Goal: Task Accomplishment & Management: Manage account settings

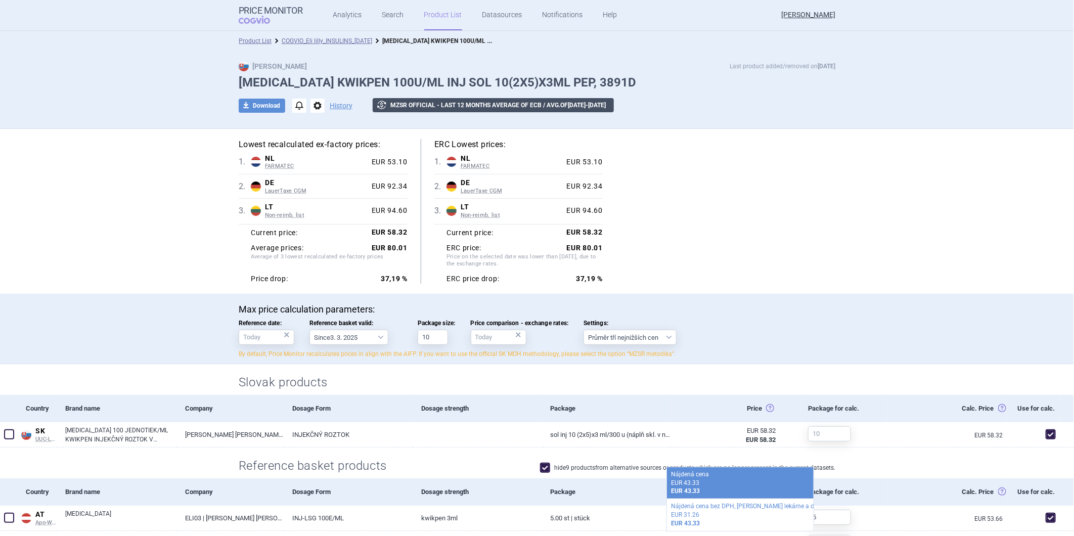
click at [422, 105] on button "exchange MZSR official - Last 12 months average of ECB / avg. of Oct 2024 - Sep…" at bounding box center [493, 105] width 241 height 14
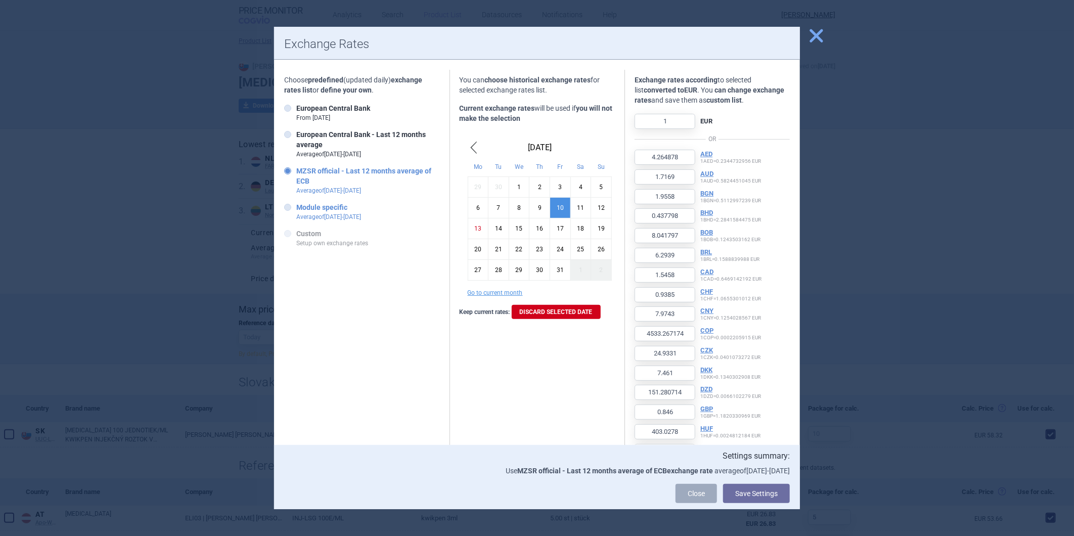
click at [304, 209] on strong "Module specific" at bounding box center [321, 207] width 51 height 8
click at [295, 209] on input "Module specific Average of Oct 2024 - Sept 2025" at bounding box center [290, 208] width 10 height 10
radio input "true"
type input "4.250971"
type input "0.436283"
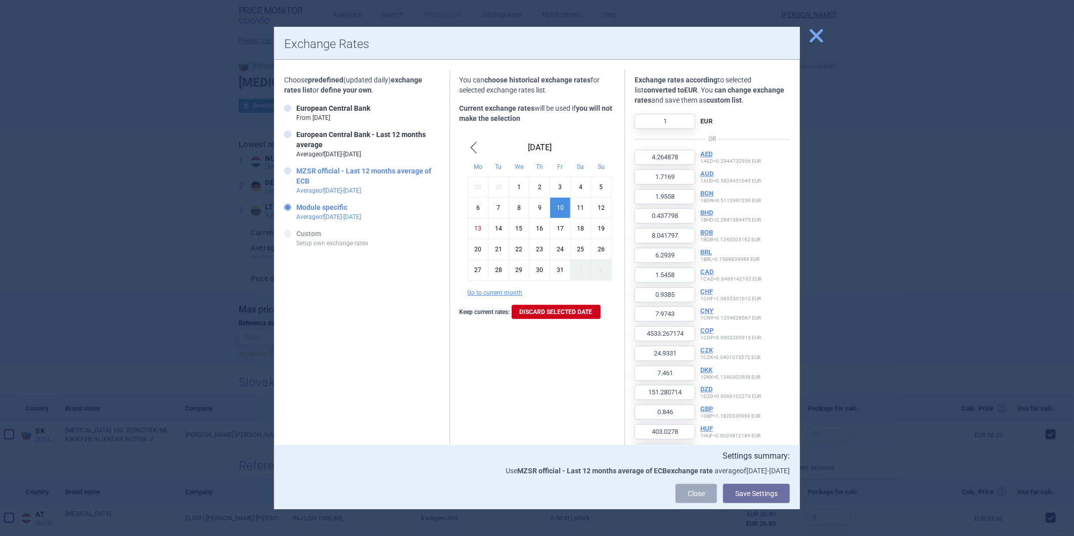
type input "8.034525"
type input "4547.563044"
type input "150.786617"
type input "0.820673"
type input "0.355276"
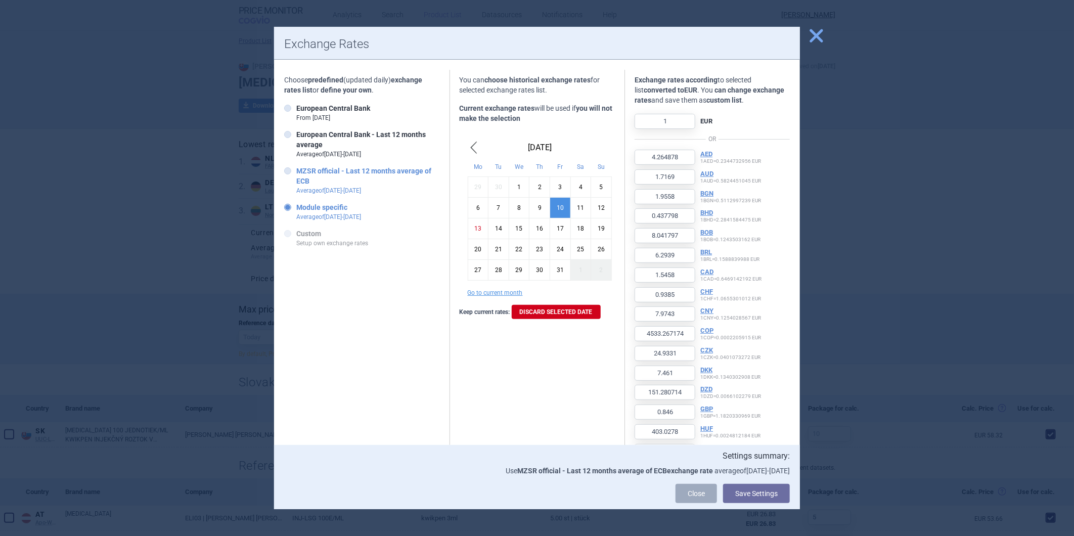
type input "622.468133"
type input "103751.090058"
type input "19.608721"
type input "0.444984"
type input "4.236104"
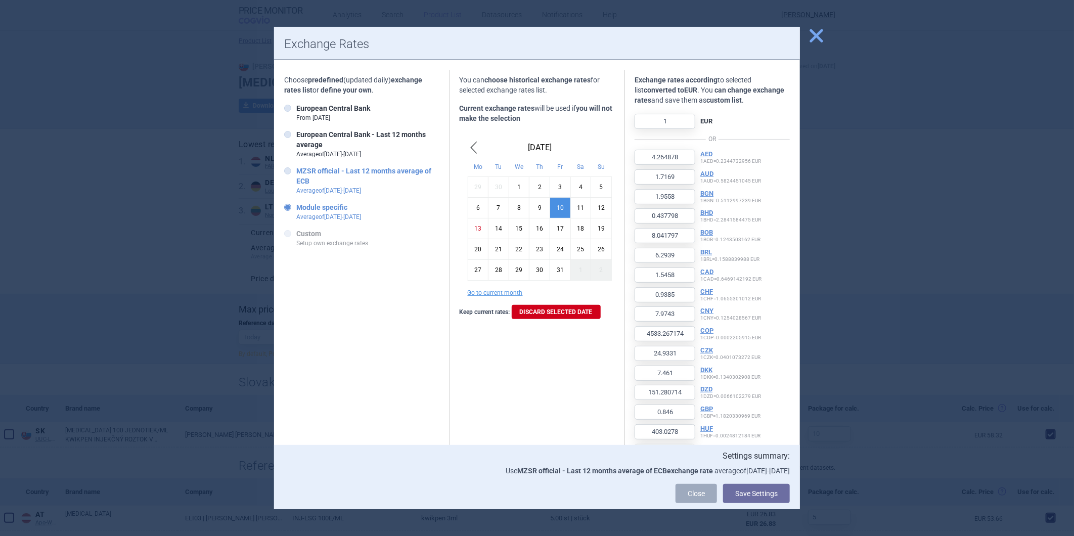
type input "117.151935"
type input "93.065014"
type input "4.34083"
type input "14066.608823"
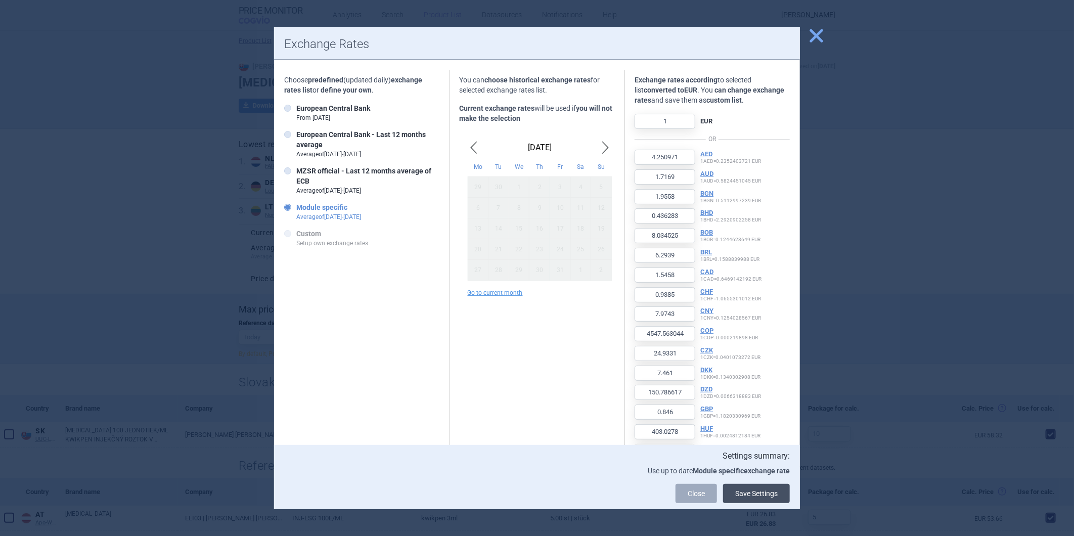
click at [765, 414] on button "Save Settings" at bounding box center [756, 493] width 67 height 19
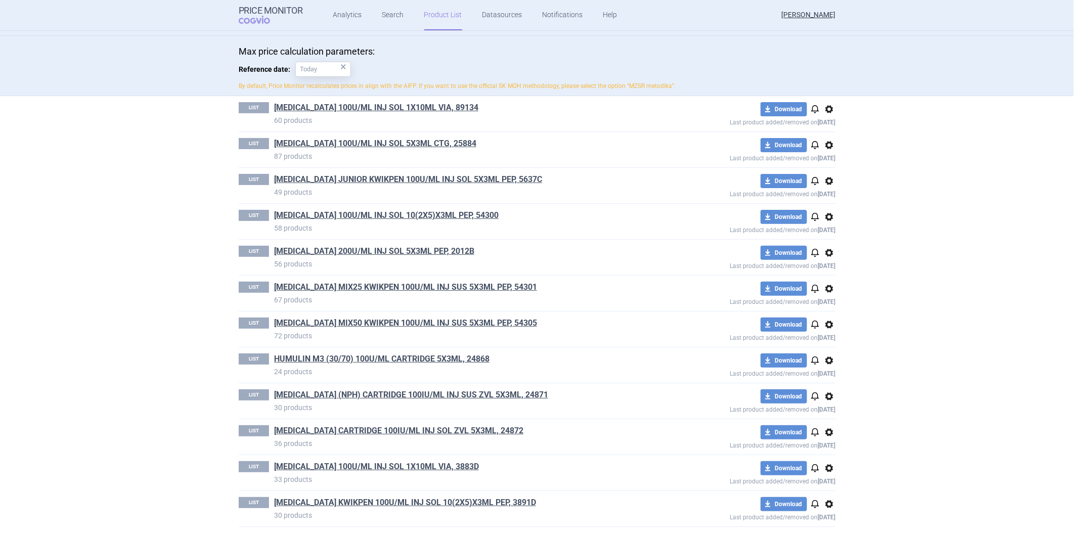
scroll to position [113, 0]
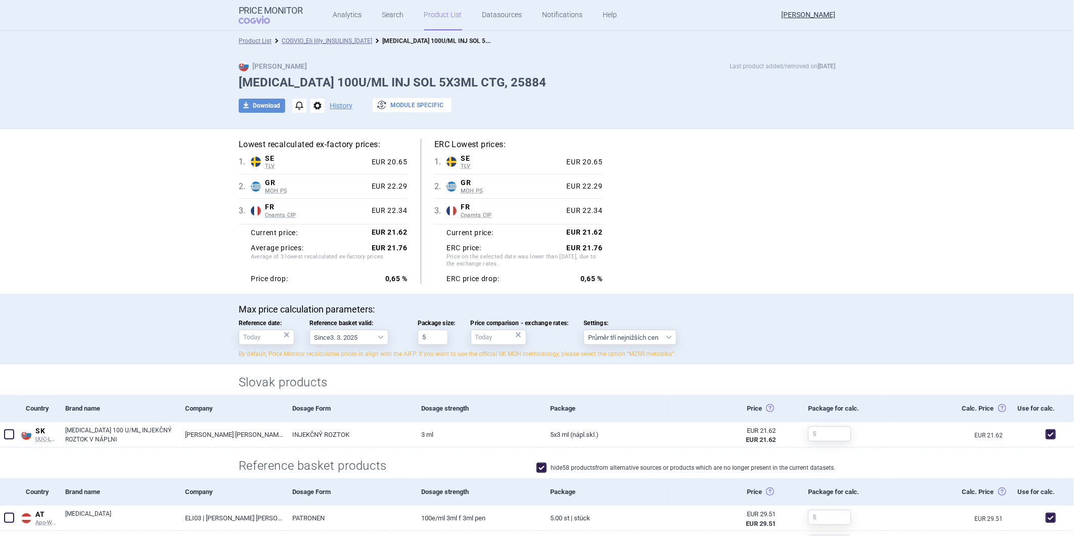
click at [408, 105] on button "exchange Module specific" at bounding box center [412, 105] width 79 height 14
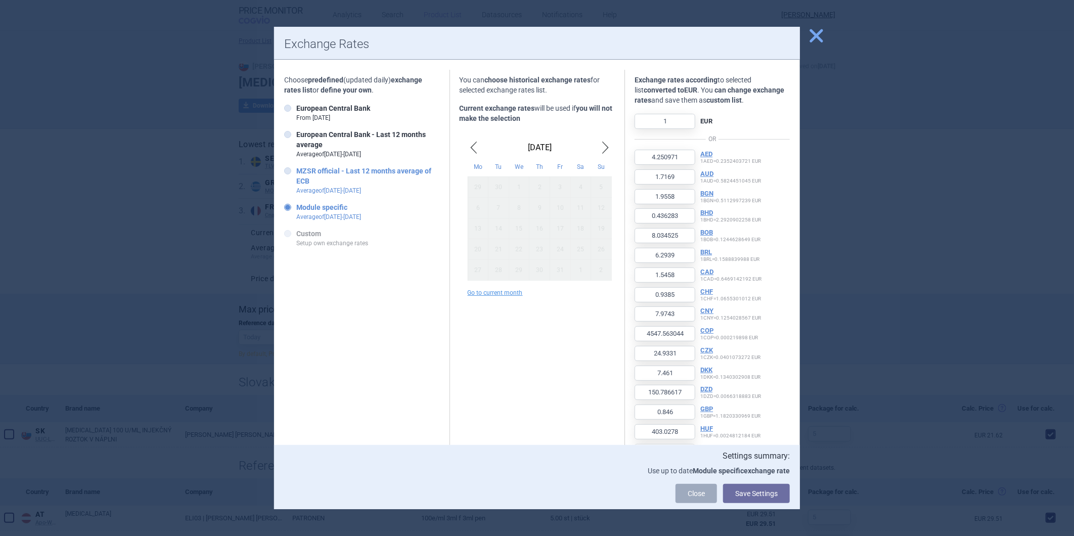
click at [315, 175] on strong "MZSR official - Last 12 months average of ECB" at bounding box center [363, 176] width 135 height 18
click at [295, 175] on input "MZSR official - Last 12 months average of ECB Average of [DATE] - [DATE]" at bounding box center [290, 171] width 10 height 10
radio input "true"
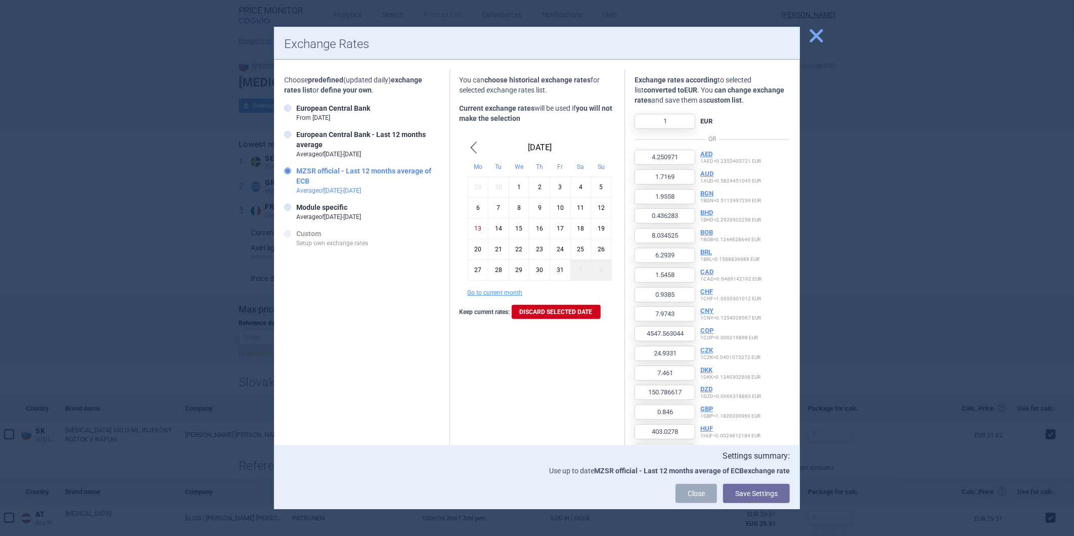
click at [468, 225] on div "13" at bounding box center [478, 228] width 21 height 21
click at [756, 494] on button "Save Settings" at bounding box center [756, 493] width 67 height 19
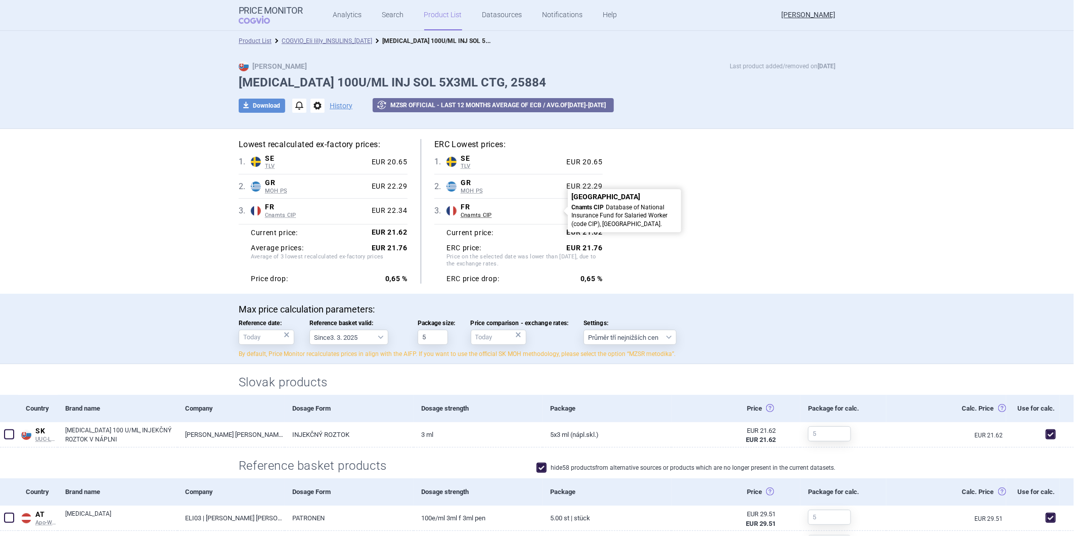
click at [537, 219] on span "Cnamts CIP" at bounding box center [512, 215] width 102 height 7
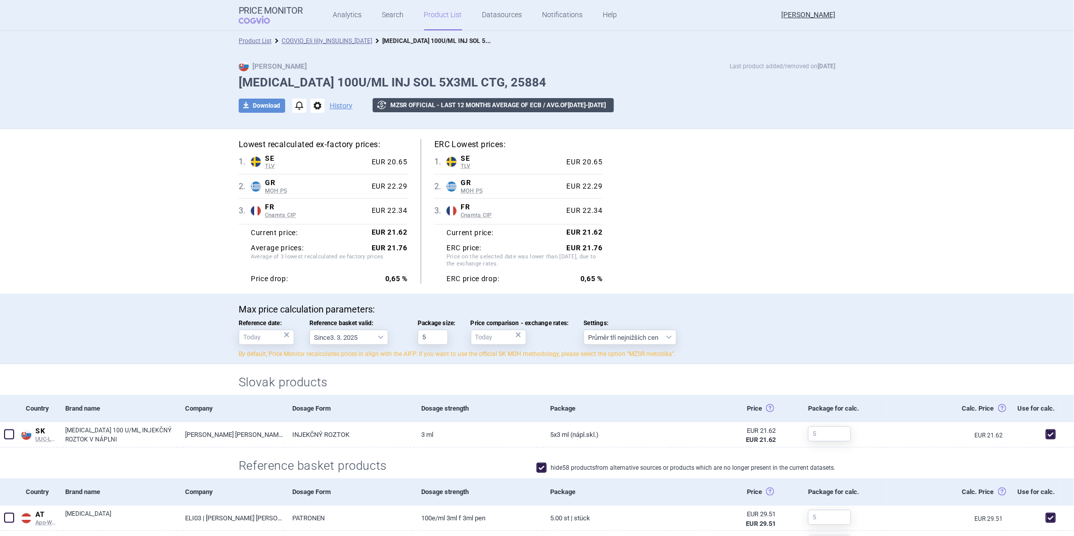
click at [403, 99] on button "exchange MZSR official - Last 12 months average of ECB / avg. of Oct 2024 - Sep…" at bounding box center [493, 105] width 241 height 14
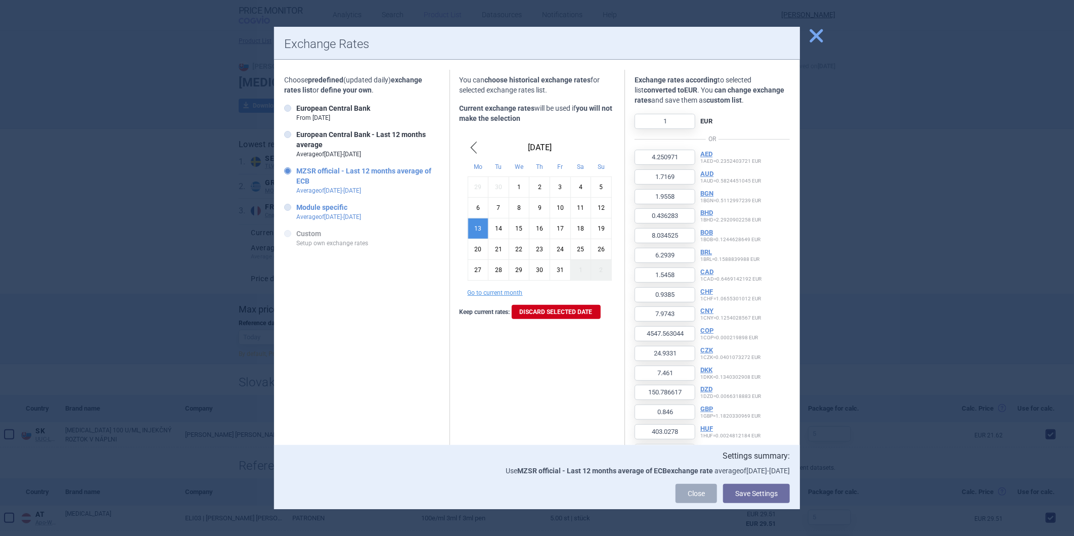
click at [299, 212] on p "Average of Oct 2024 - Sept 2025" at bounding box center [328, 216] width 65 height 9
click at [295, 211] on input "Module specific Average of Oct 2024 - Sept 2025" at bounding box center [290, 208] width 10 height 10
radio input "true"
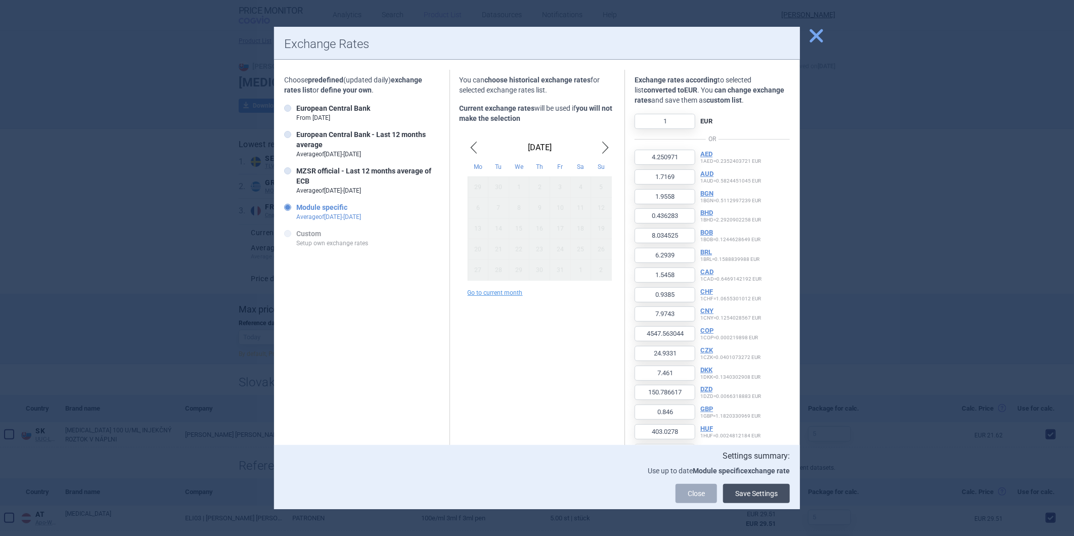
click at [774, 493] on button "Save Settings" at bounding box center [756, 493] width 67 height 19
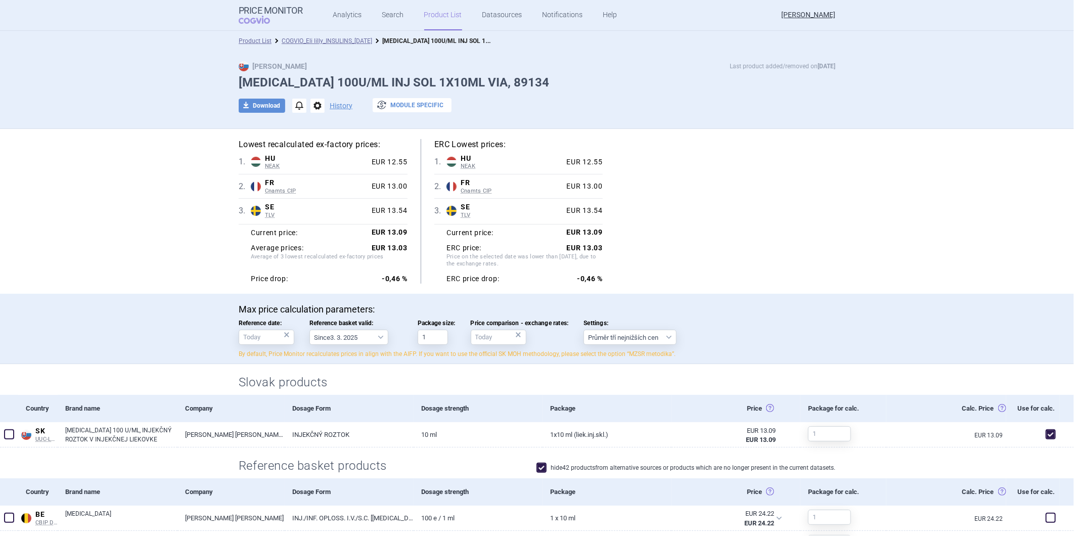
click at [397, 104] on button "exchange Module specific" at bounding box center [412, 105] width 79 height 14
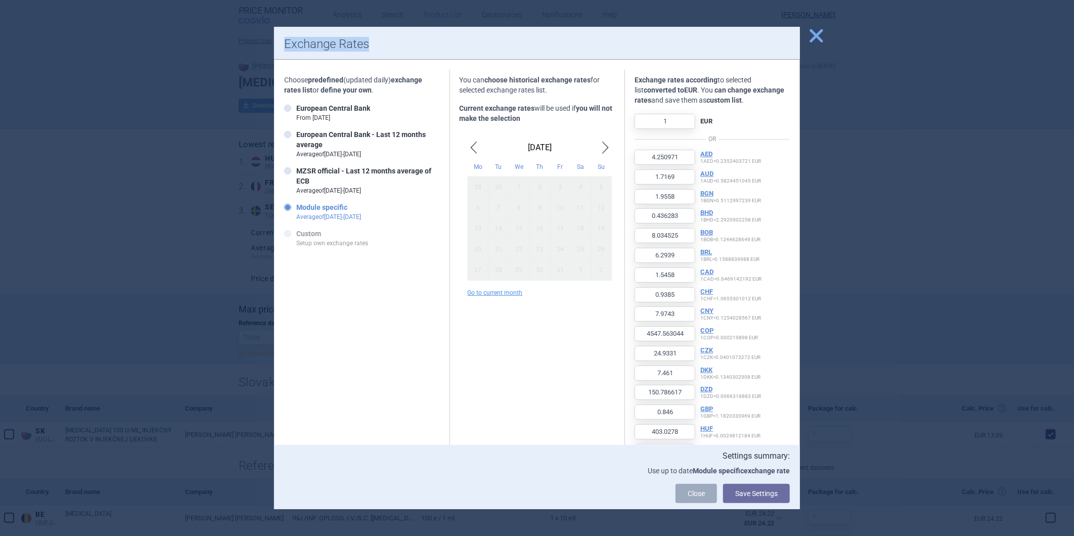
drag, startPoint x: 582, startPoint y: 48, endPoint x: 958, endPoint y: 25, distance: 377.0
click at [958, 536] on div "close Exchange Rates Choose predefined (updated daily) exchange rates list or d…" at bounding box center [537, 536] width 1074 height 0
click at [816, 40] on span "close" at bounding box center [817, 36] width 18 height 18
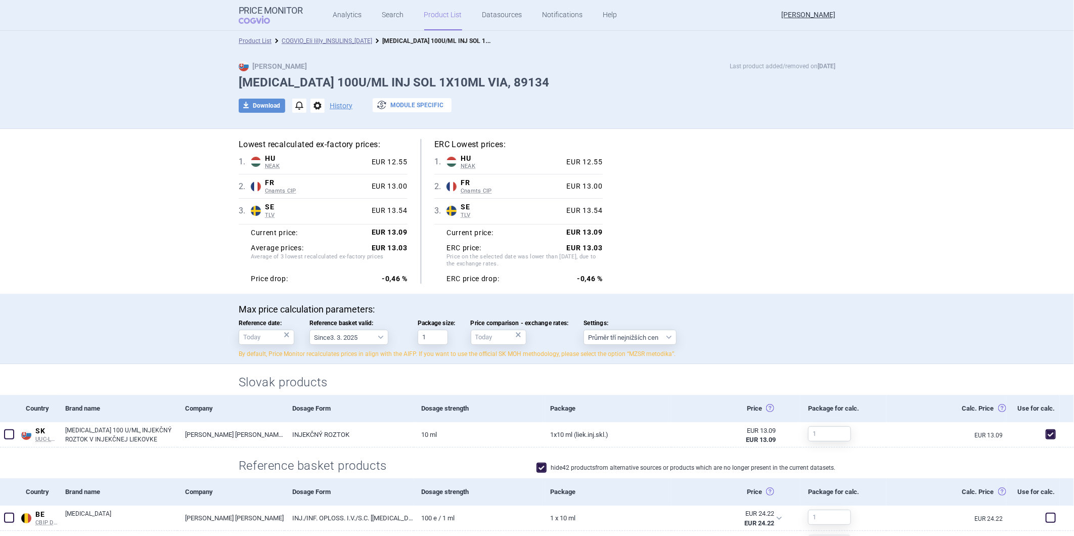
click at [396, 107] on button "exchange Module specific" at bounding box center [412, 105] width 79 height 14
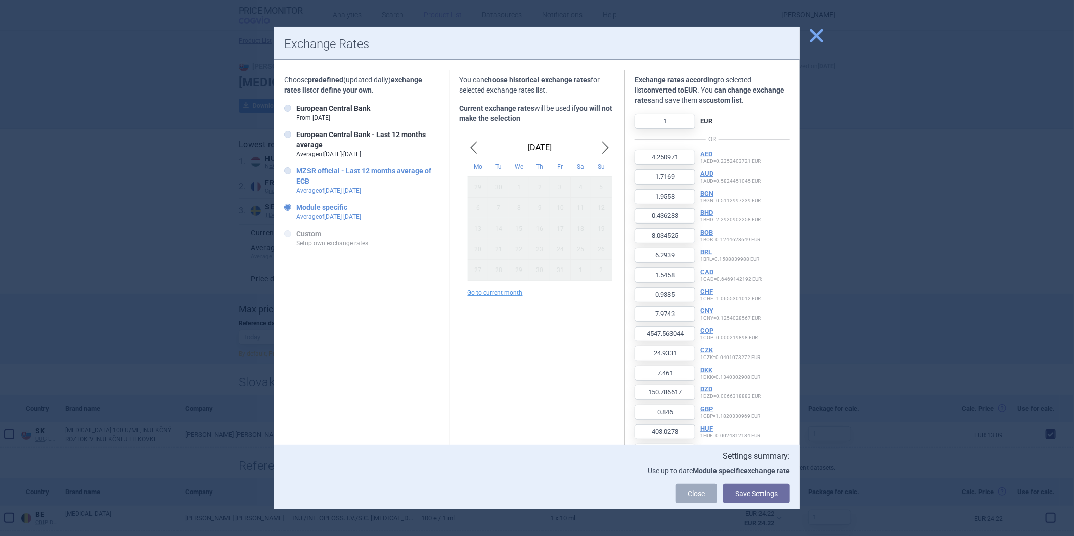
click at [319, 169] on strong "MZSR official - Last 12 months average of ECB" at bounding box center [363, 176] width 135 height 18
click at [294, 170] on label "MZSR official - Last 12 months average of ECB Average of [DATE] - [DATE]" at bounding box center [361, 180] width 155 height 29
click at [294, 170] on input "MZSR official - Last 12 months average of ECB Average of [DATE] - [DATE]" at bounding box center [290, 171] width 10 height 10
radio input "true"
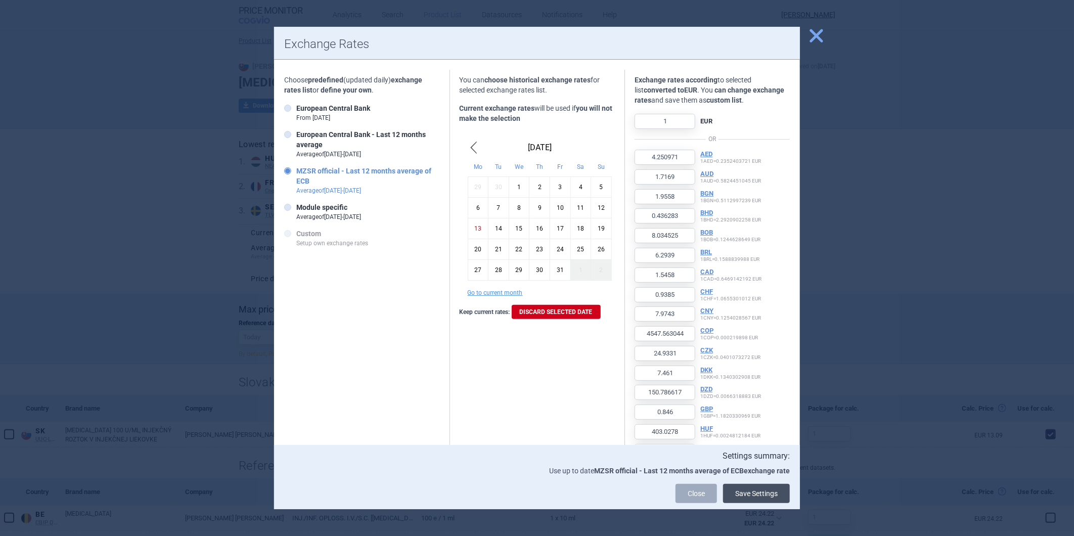
click at [767, 492] on button "Save Settings" at bounding box center [756, 493] width 67 height 19
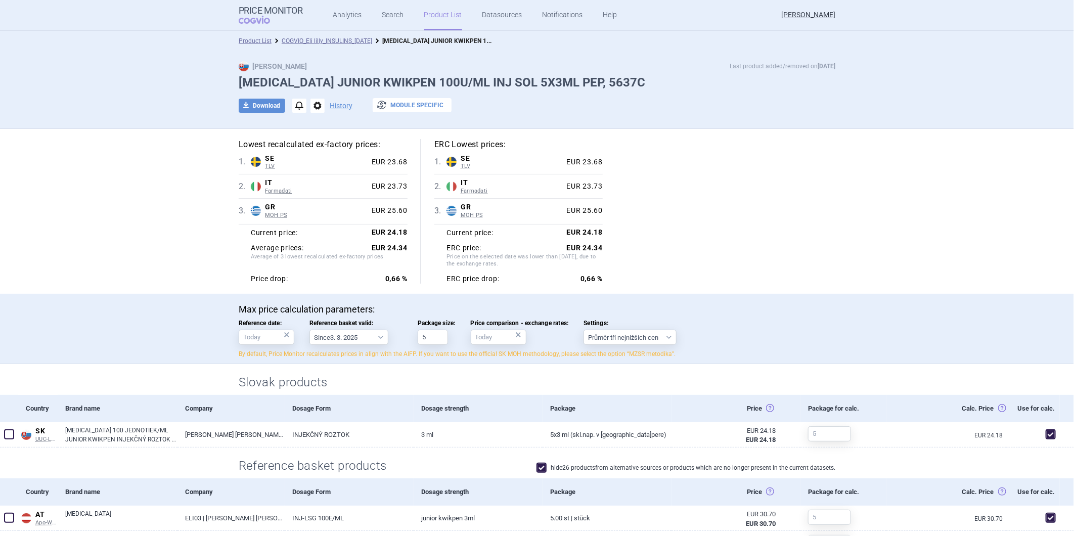
click at [398, 103] on button "exchange Module specific" at bounding box center [412, 105] width 79 height 14
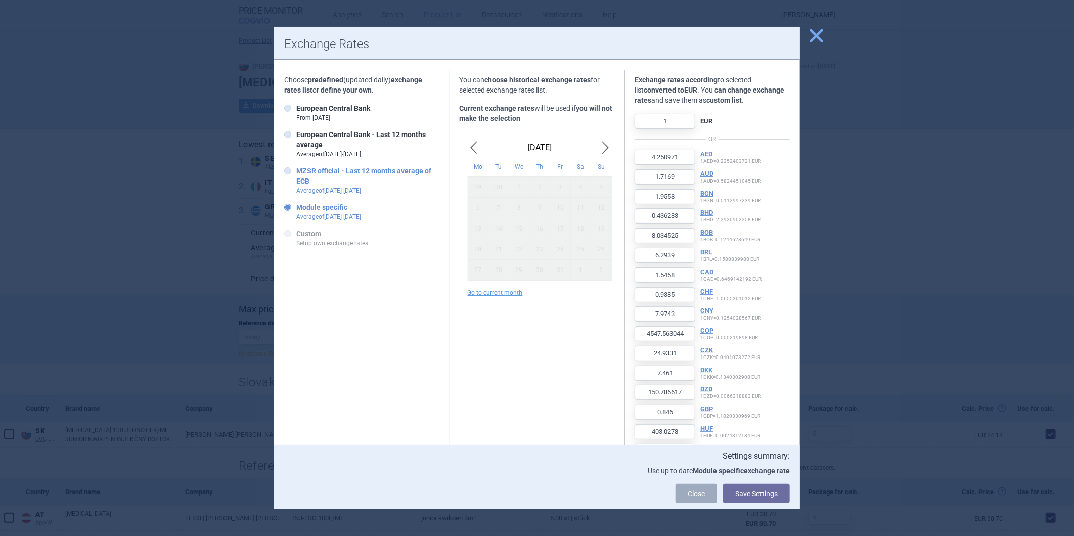
click at [300, 175] on strong "MZSR official - Last 12 months average of ECB" at bounding box center [363, 176] width 135 height 18
click at [295, 175] on input "MZSR official - Last 12 months average of ECB Average of [DATE] - [DATE]" at bounding box center [290, 171] width 10 height 10
radio input "true"
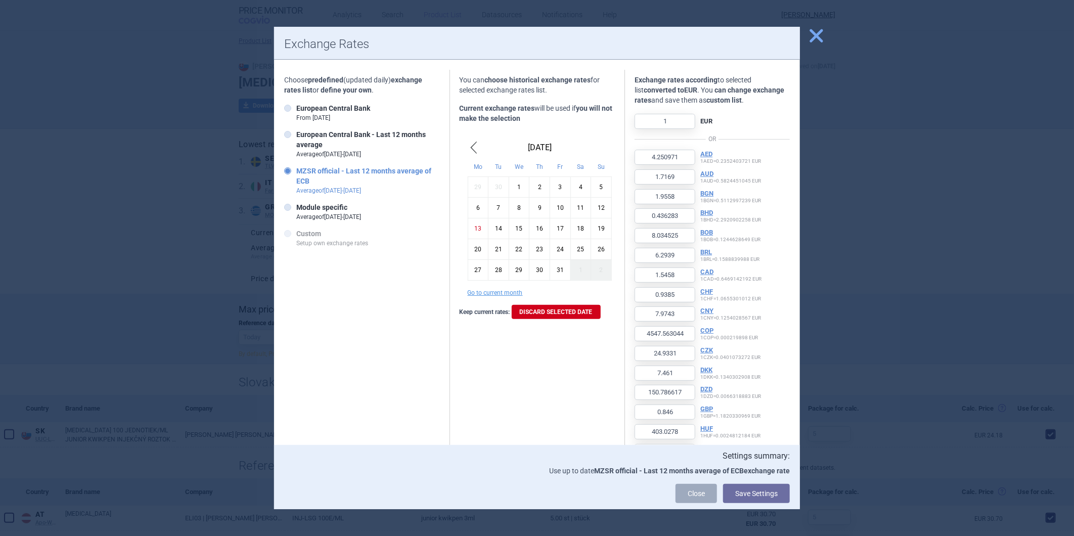
drag, startPoint x: 479, startPoint y: 226, endPoint x: 484, endPoint y: 229, distance: 5.5
click at [478, 226] on div "13" at bounding box center [478, 228] width 21 height 21
click at [747, 501] on button "Save Settings" at bounding box center [756, 493] width 67 height 19
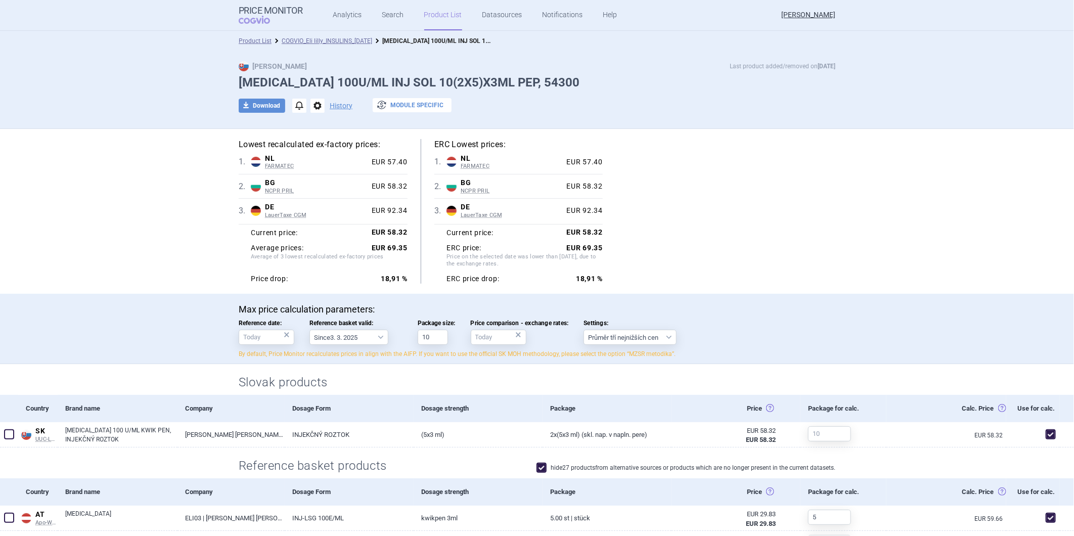
click at [397, 102] on button "exchange Module specific" at bounding box center [412, 105] width 79 height 14
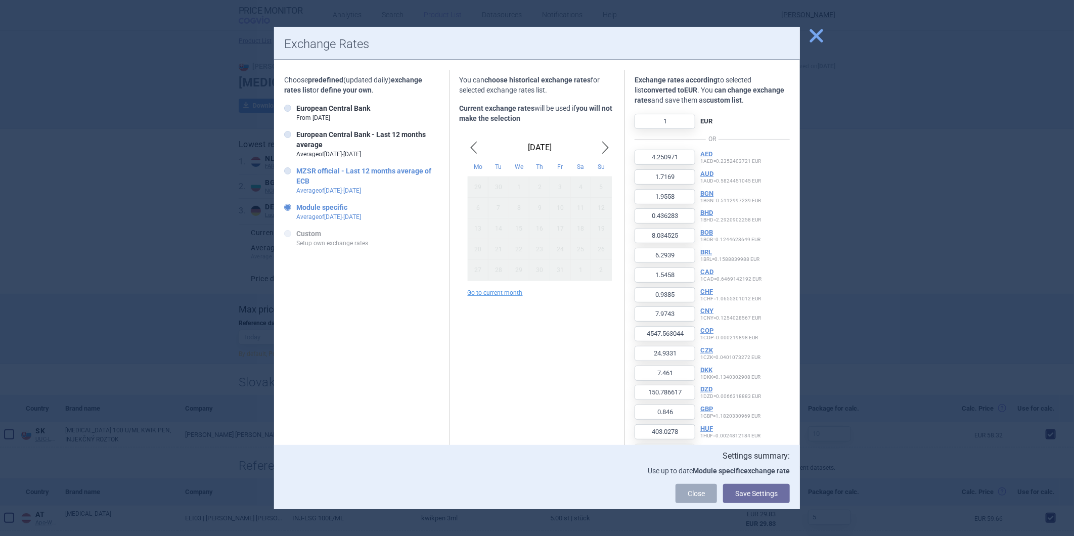
click at [300, 183] on strong "MZSR official - Last 12 months average of ECB" at bounding box center [363, 176] width 135 height 18
click at [295, 177] on input "MZSR official - Last 12 months average of ECB Average of [DATE] - [DATE]" at bounding box center [290, 171] width 10 height 10
radio input "true"
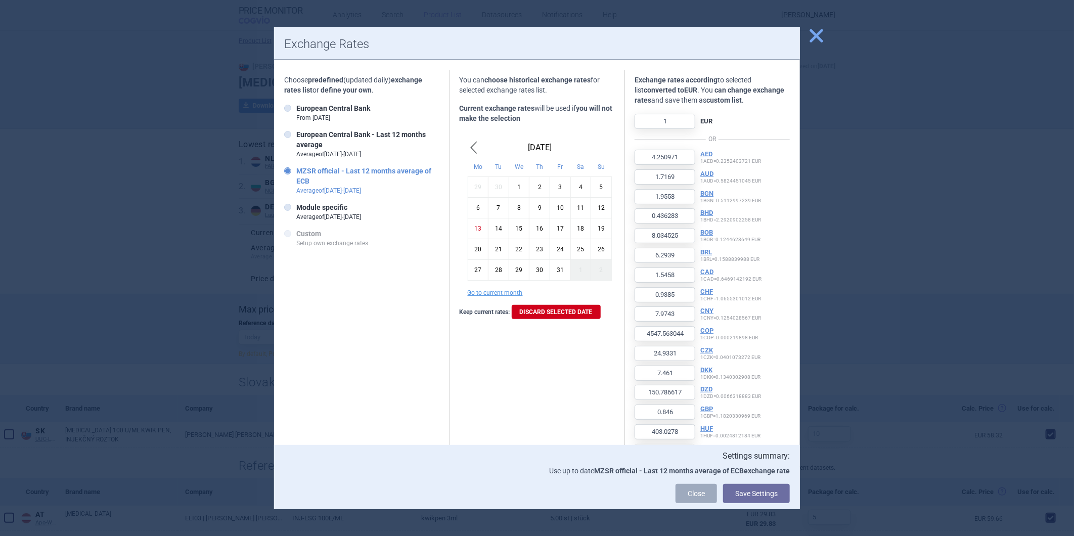
click at [471, 229] on div "13" at bounding box center [478, 228] width 21 height 21
click at [748, 494] on button "Save Settings" at bounding box center [756, 493] width 67 height 19
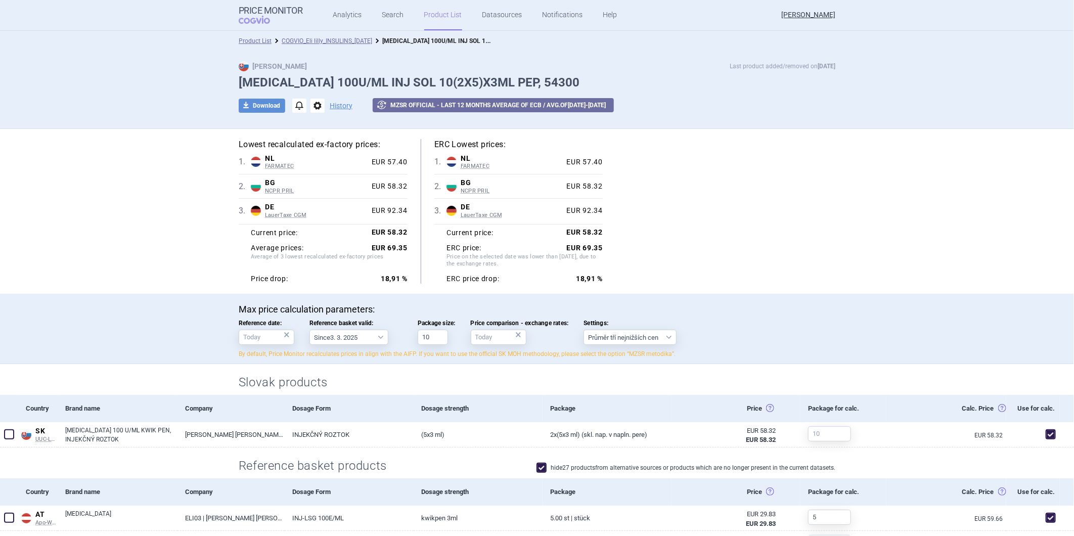
click at [688, 229] on div "Lowest recalculated ex-factory prices: 1 . NL FARMATEC Netherlands FARMATEC Far…" at bounding box center [537, 211] width 597 height 145
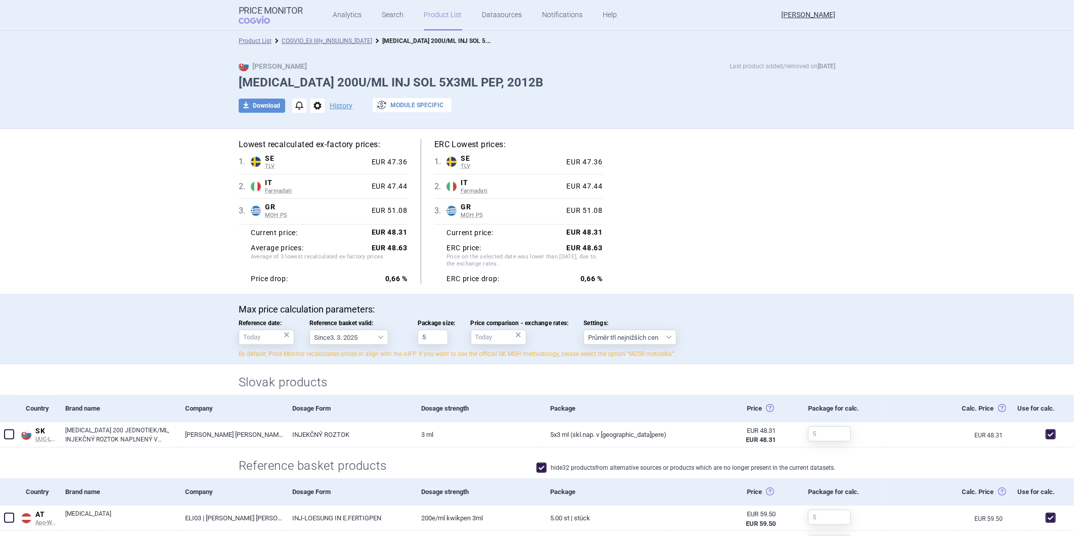
click at [397, 104] on button "exchange Module specific" at bounding box center [412, 105] width 79 height 14
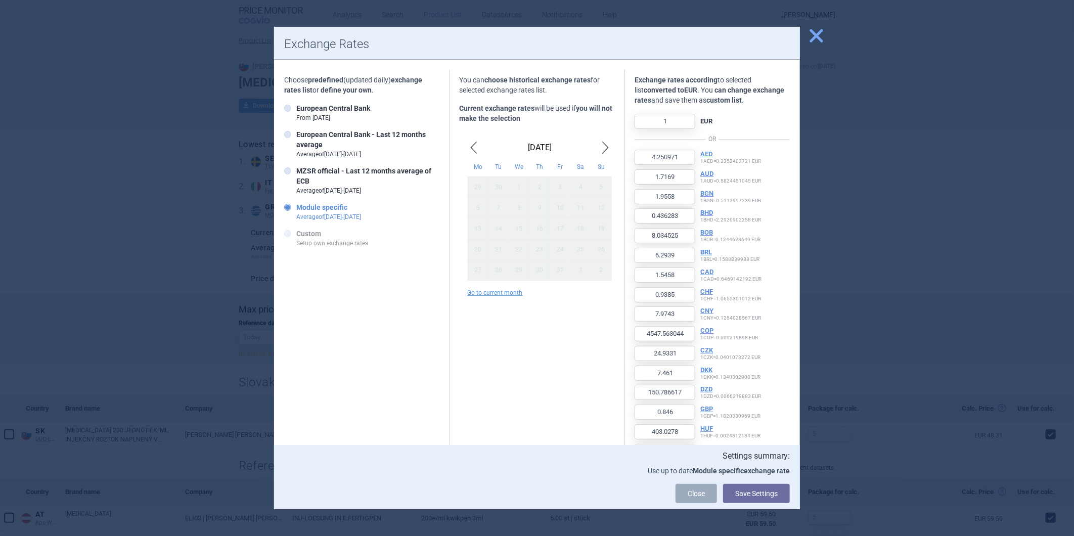
click at [301, 213] on p "Average of [DATE] - [DATE]" at bounding box center [328, 216] width 65 height 9
click at [295, 213] on input "Module specific Average of [DATE] - [DATE]" at bounding box center [290, 208] width 10 height 10
click at [319, 173] on strong "MZSR official - Last 12 months average of ECB" at bounding box center [363, 176] width 135 height 18
click at [295, 173] on input "MZSR official - Last 12 months average of ECB Average of [DATE] - [DATE]" at bounding box center [290, 171] width 10 height 10
radio input "true"
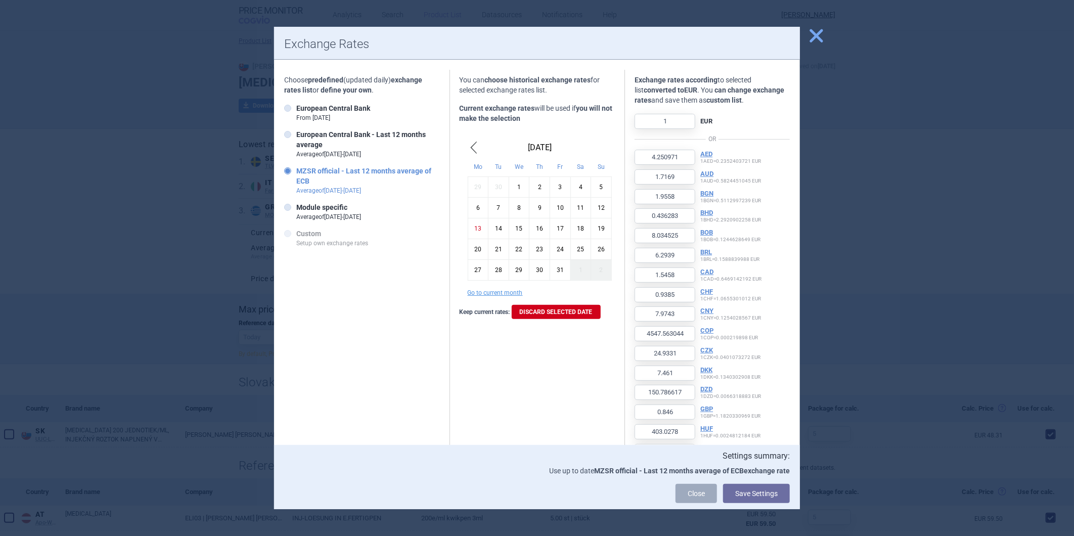
click at [474, 227] on div "13" at bounding box center [478, 228] width 21 height 21
click at [767, 493] on button "Save Settings" at bounding box center [756, 493] width 67 height 19
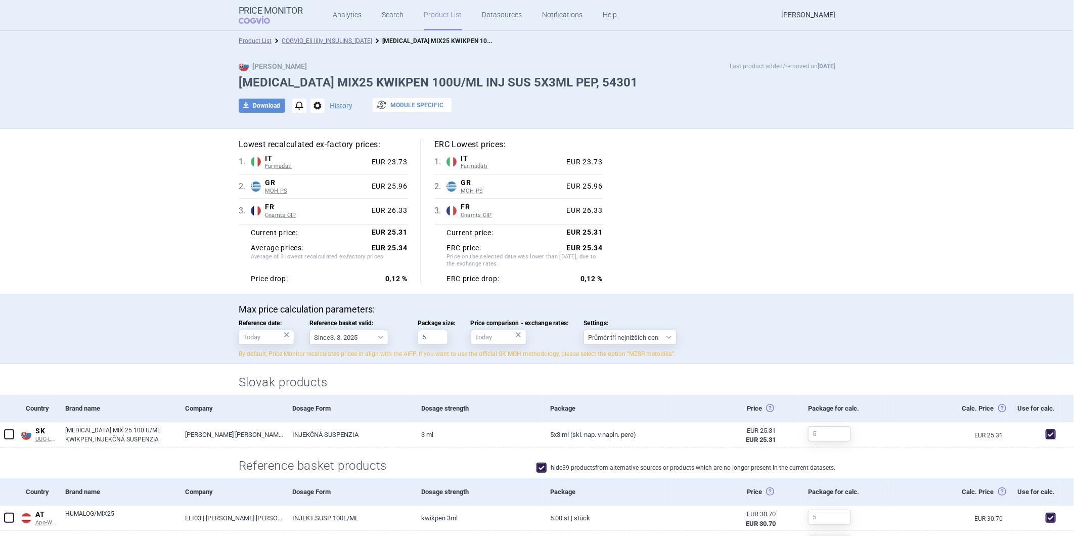
click at [401, 105] on button "exchange Module specific" at bounding box center [412, 105] width 79 height 14
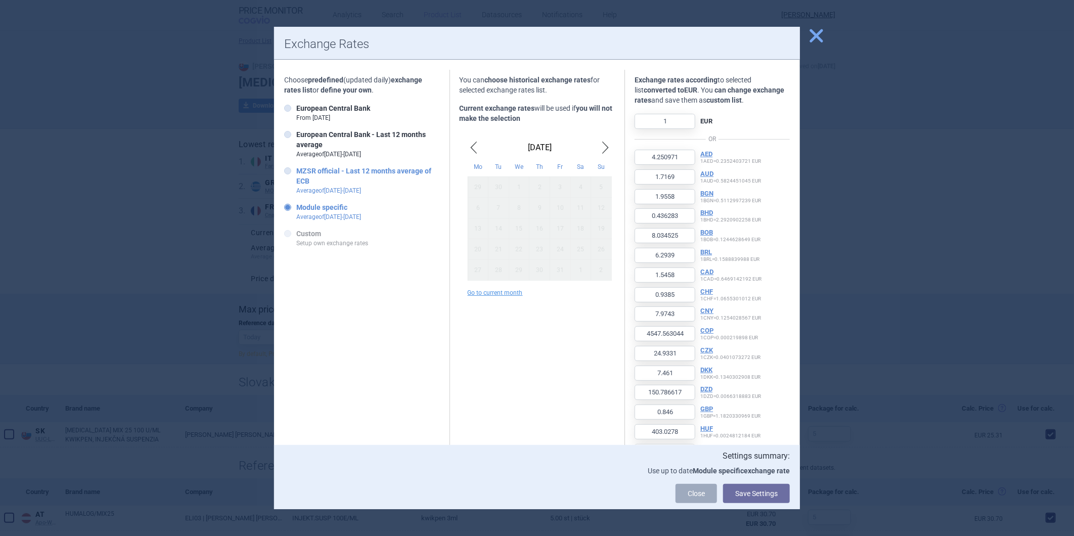
click at [299, 176] on strong "MZSR official - Last 12 months average of ECB" at bounding box center [363, 176] width 135 height 18
click at [295, 176] on input "MZSR official - Last 12 months average of ECB Average of [DATE] - [DATE]" at bounding box center [290, 171] width 10 height 10
radio input "true"
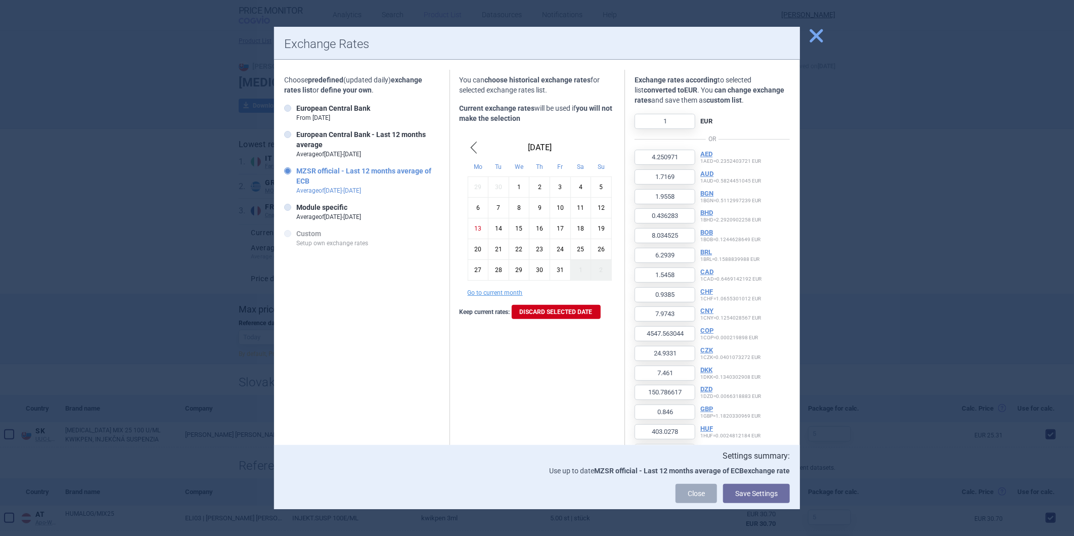
drag, startPoint x: 471, startPoint y: 225, endPoint x: 477, endPoint y: 231, distance: 7.9
click at [471, 226] on div "13" at bounding box center [478, 228] width 21 height 21
click at [769, 491] on button "Save Settings" at bounding box center [756, 493] width 67 height 19
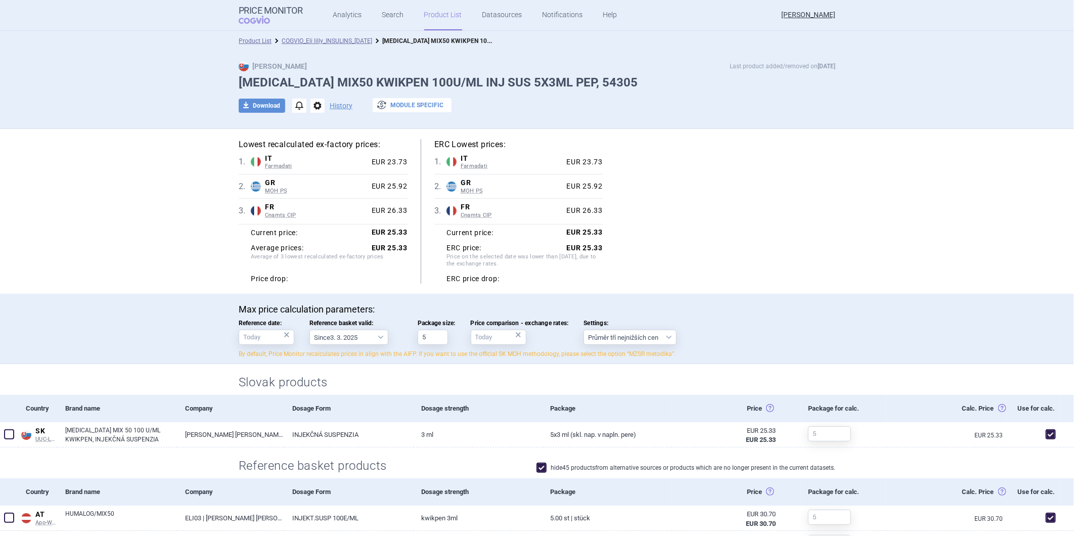
click at [399, 107] on button "exchange Module specific" at bounding box center [412, 105] width 79 height 14
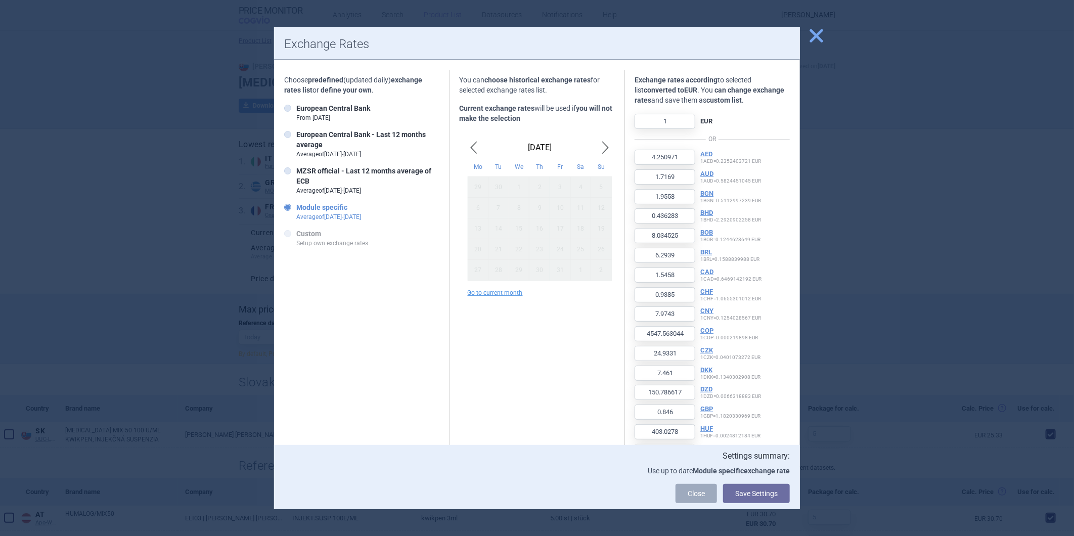
click at [828, 36] on div at bounding box center [537, 268] width 1074 height 536
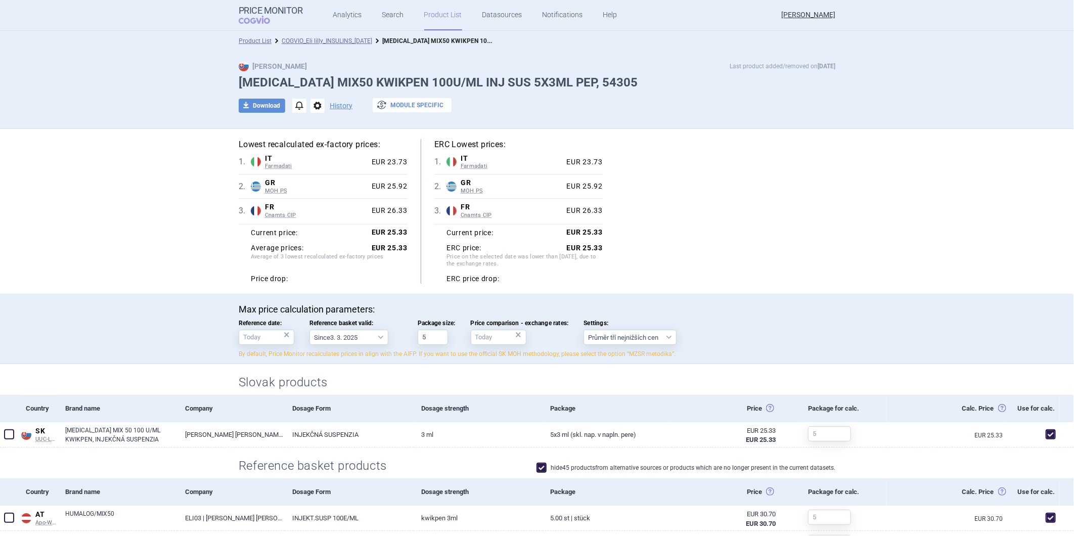
click at [407, 104] on button "exchange Module specific" at bounding box center [412, 105] width 79 height 14
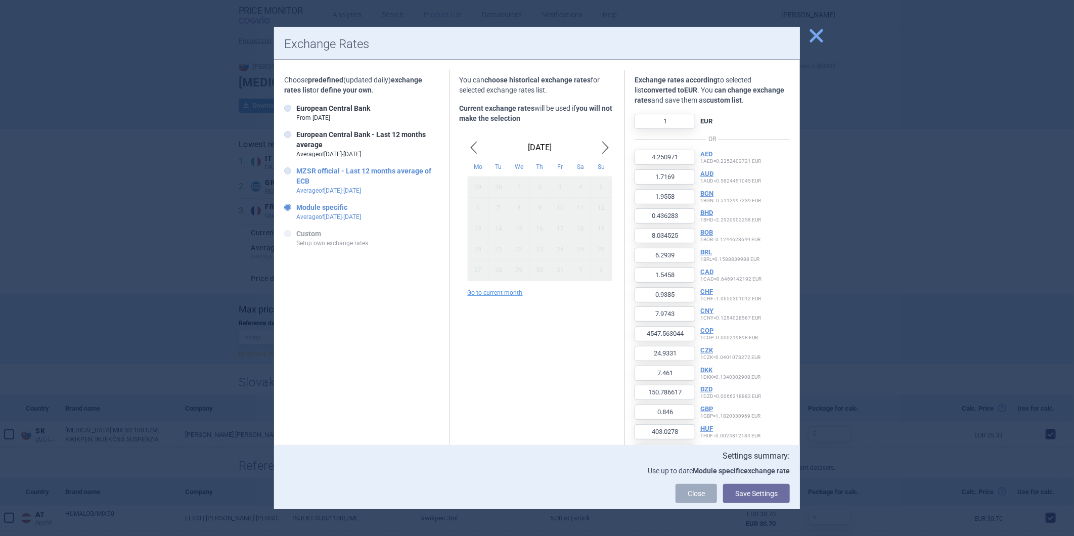
click at [312, 179] on label "MZSR official - Last 12 months average of ECB Average of [DATE] - [DATE]" at bounding box center [361, 180] width 155 height 29
click at [295, 177] on input "MZSR official - Last 12 months average of ECB Average of [DATE] - [DATE]" at bounding box center [290, 171] width 10 height 10
radio input "true"
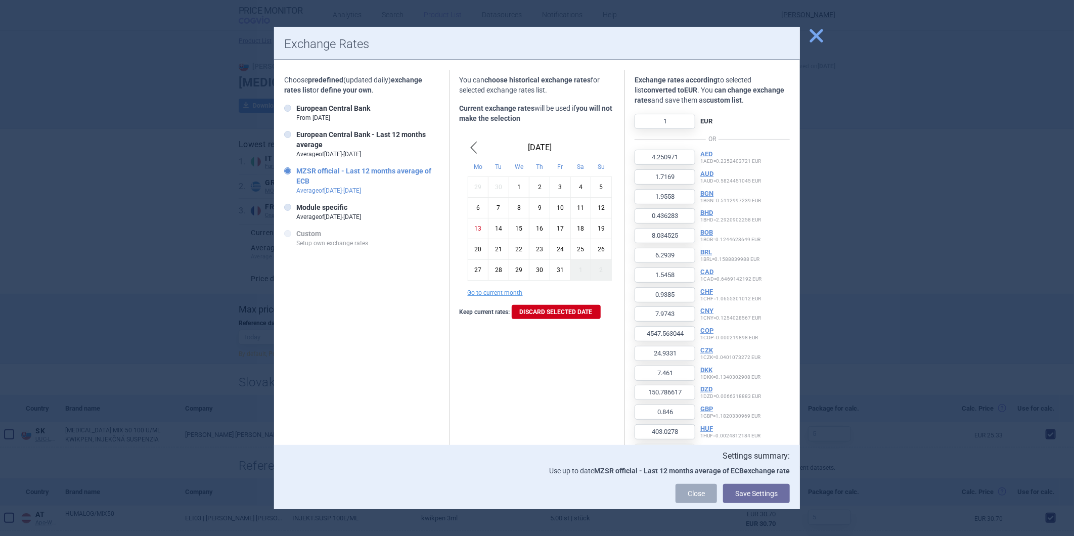
click at [476, 226] on div "13" at bounding box center [478, 228] width 21 height 21
click at [765, 494] on button "Save Settings" at bounding box center [756, 493] width 67 height 19
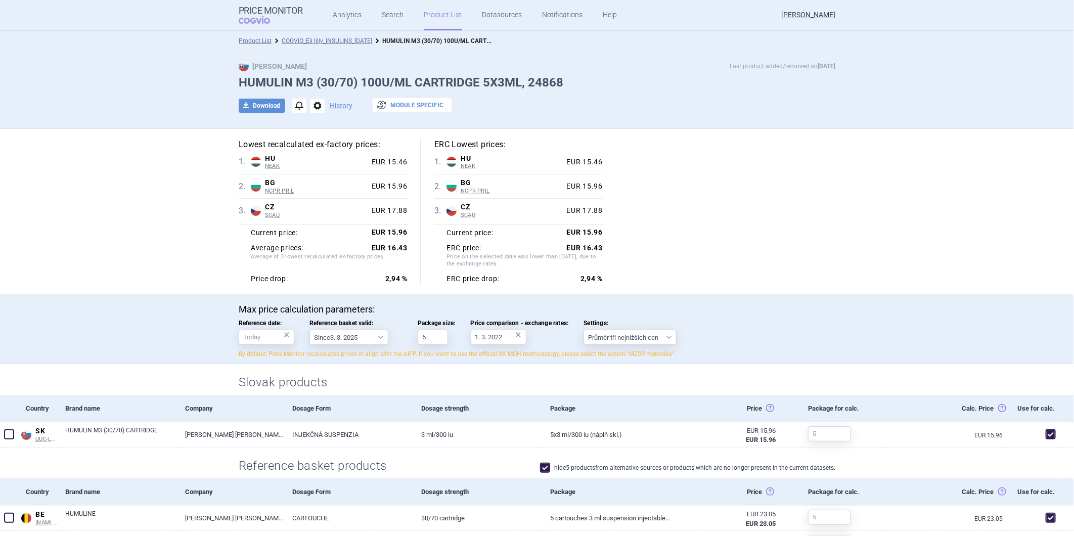
click at [403, 99] on button "exchange Module specific" at bounding box center [412, 105] width 79 height 14
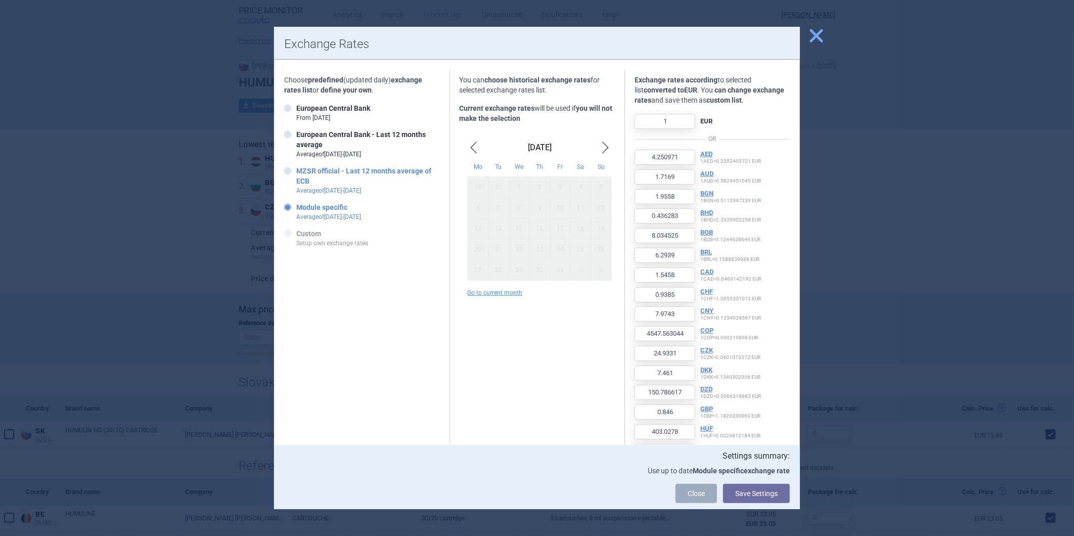
click at [283, 170] on div "Choose predefined (updated daily) exchange rates list or define your own . Euro…" at bounding box center [362, 165] width 176 height 180
click at [295, 172] on label "MZSR official - Last 12 months average of ECB Average of [DATE] - [DATE]" at bounding box center [361, 180] width 155 height 29
click at [295, 172] on input "MZSR official - Last 12 months average of ECB Average of [DATE] - [DATE]" at bounding box center [290, 171] width 10 height 10
radio input "true"
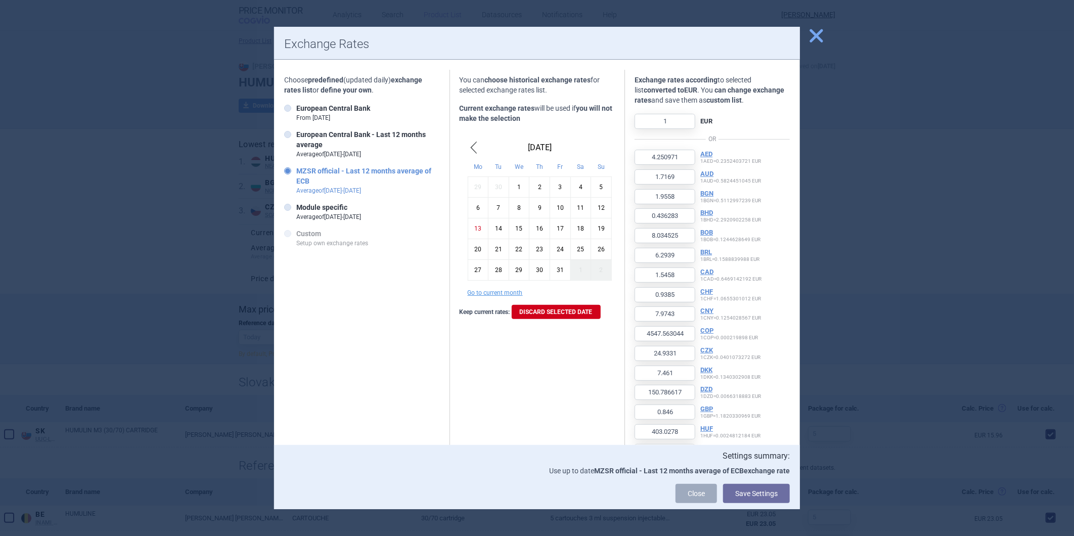
click at [472, 228] on div "13" at bounding box center [478, 228] width 21 height 21
click at [756, 499] on button "Save Settings" at bounding box center [756, 493] width 67 height 19
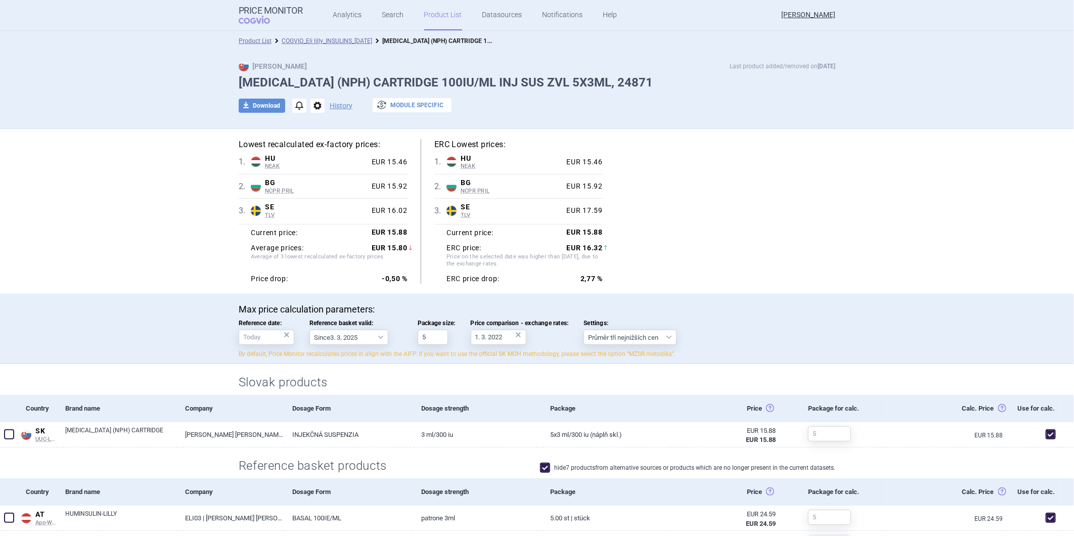
click at [386, 108] on button "exchange Module specific" at bounding box center [412, 105] width 79 height 14
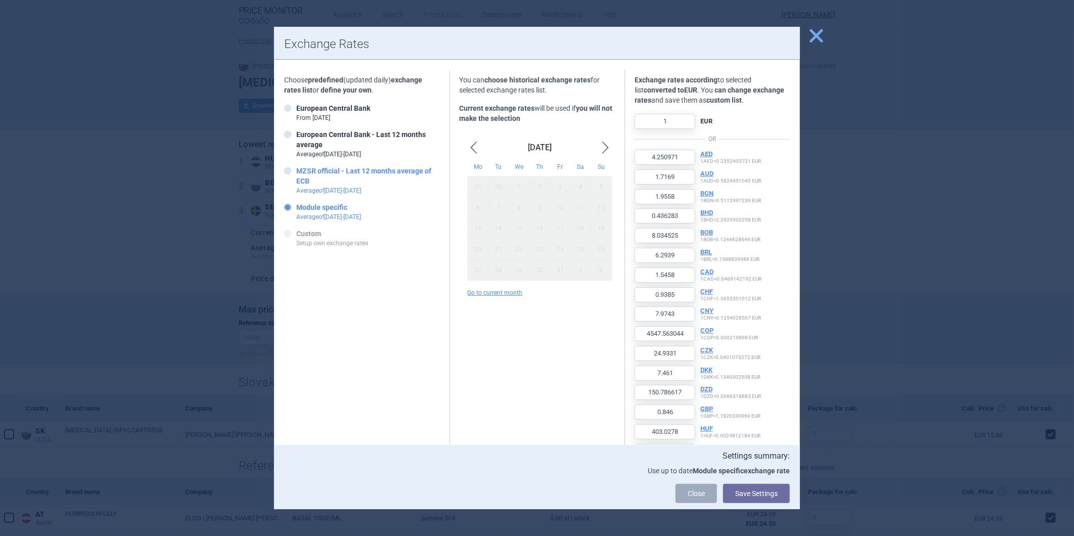
click at [301, 173] on strong "MZSR official - Last 12 months average of ECB" at bounding box center [363, 176] width 135 height 18
click at [295, 173] on input "MZSR official - Last 12 months average of ECB Average of [DATE] - [DATE]" at bounding box center [290, 171] width 10 height 10
radio input "true"
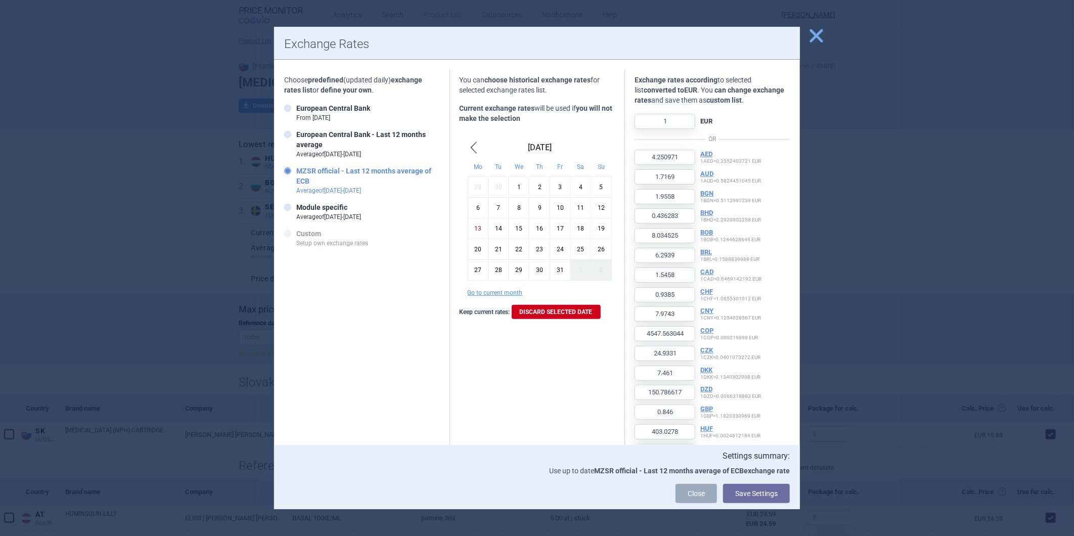
click at [477, 228] on div "13" at bounding box center [478, 228] width 21 height 21
click at [756, 494] on button "Save Settings" at bounding box center [756, 493] width 67 height 19
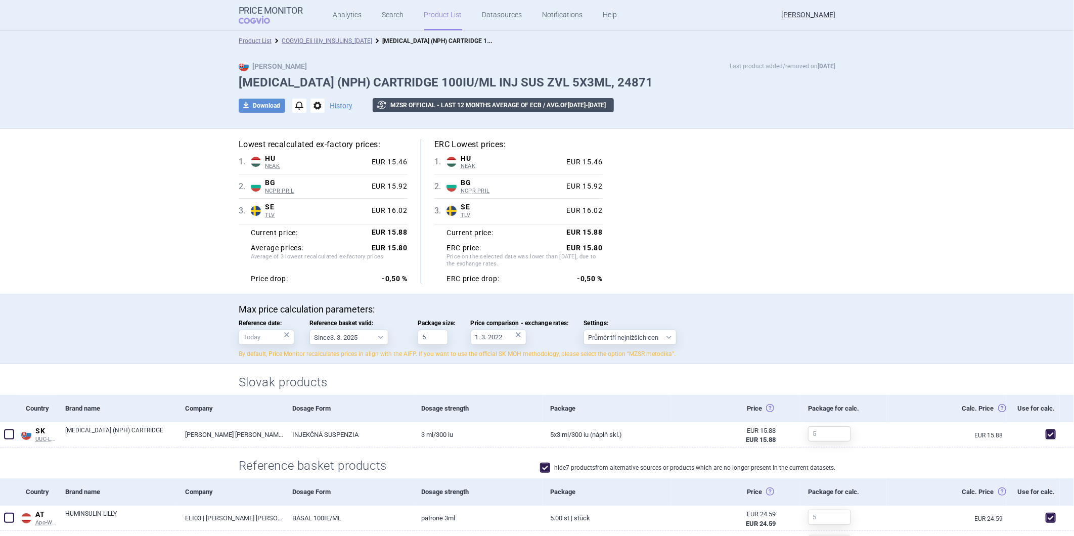
click at [412, 102] on button "exchange MZSR official - Last 12 months average of ECB / avg. of [DATE] - [DATE]" at bounding box center [493, 105] width 241 height 14
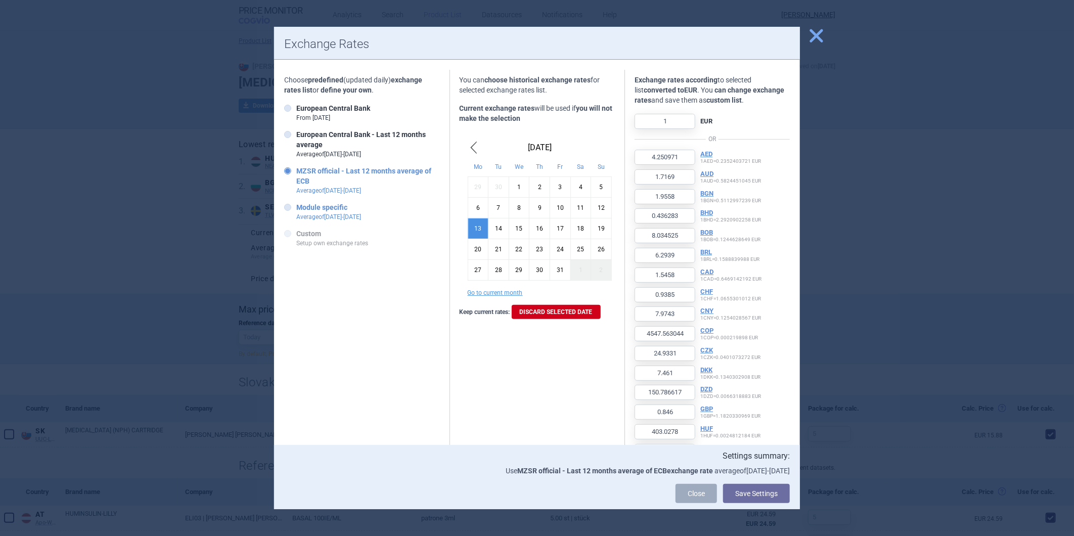
click at [301, 206] on strong "Module specific" at bounding box center [321, 207] width 51 height 8
click at [295, 206] on input "Module specific Average of Oct 2024 - Sept 2025" at bounding box center [290, 208] width 10 height 10
radio input "true"
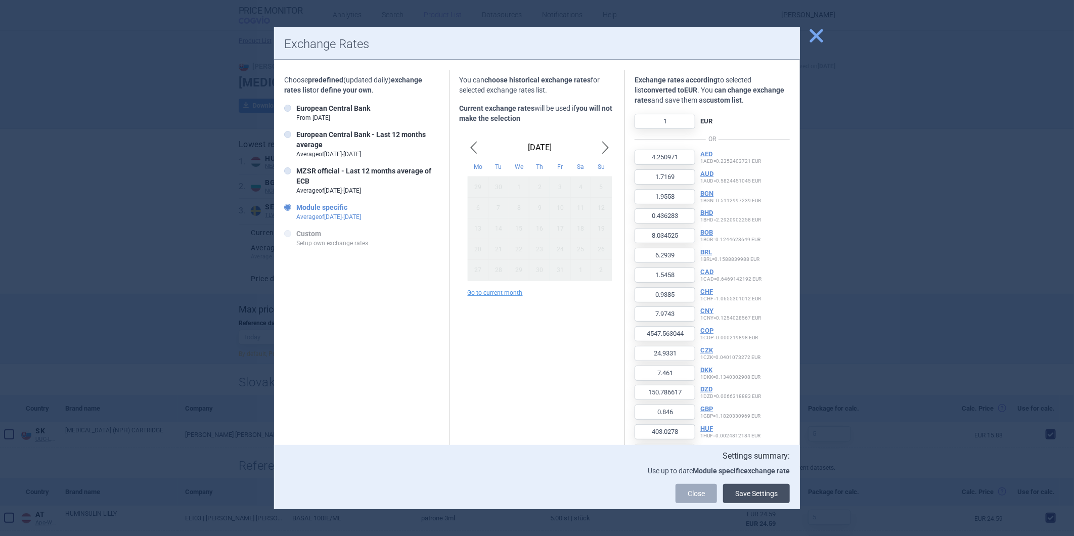
click at [759, 493] on button "Save Settings" at bounding box center [756, 493] width 67 height 19
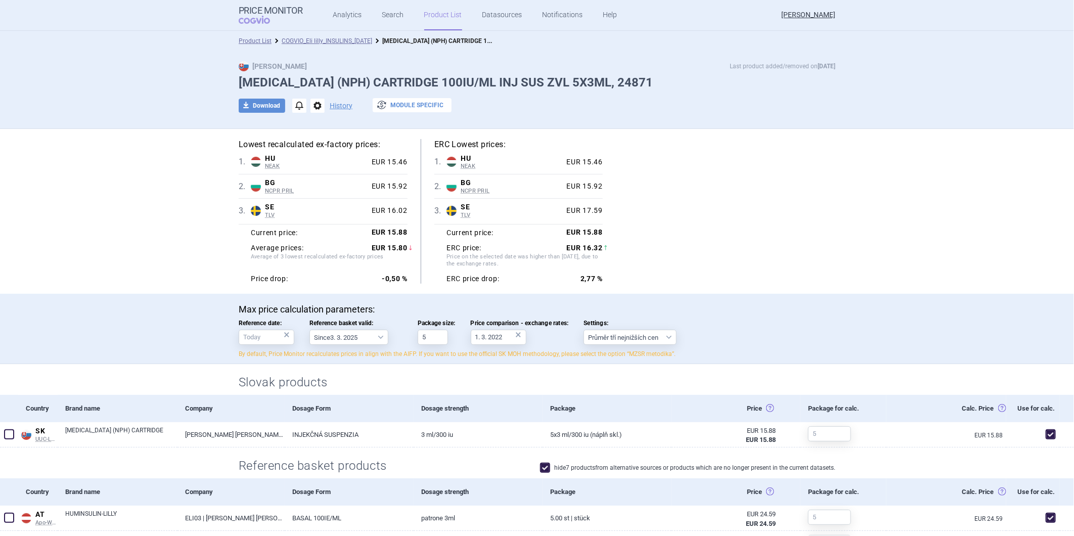
click at [404, 104] on button "exchange Module specific" at bounding box center [412, 105] width 79 height 14
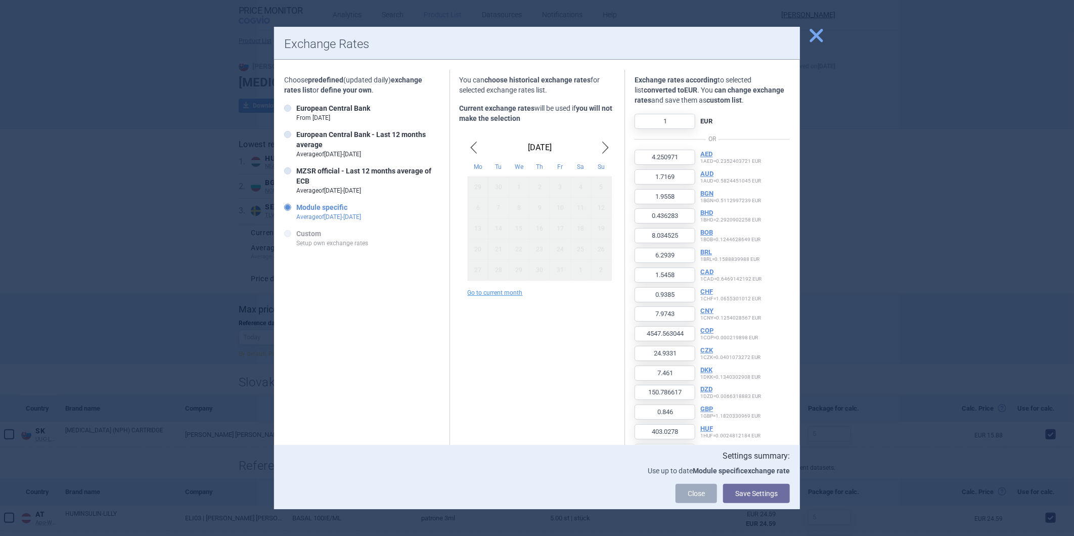
click at [808, 40] on button "close" at bounding box center [812, 36] width 25 height 19
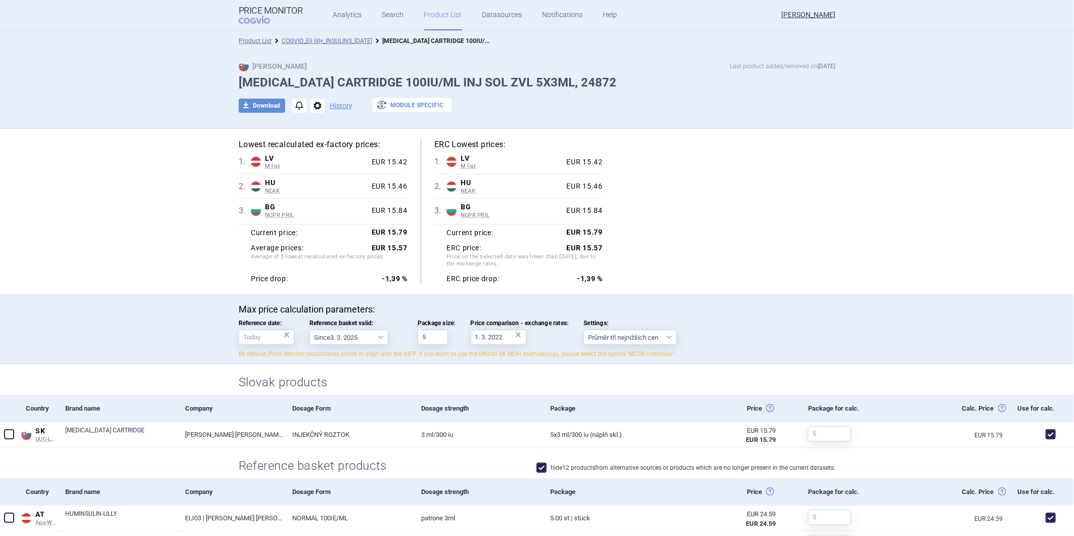
click at [404, 104] on button "exchange Module specific" at bounding box center [412, 105] width 79 height 14
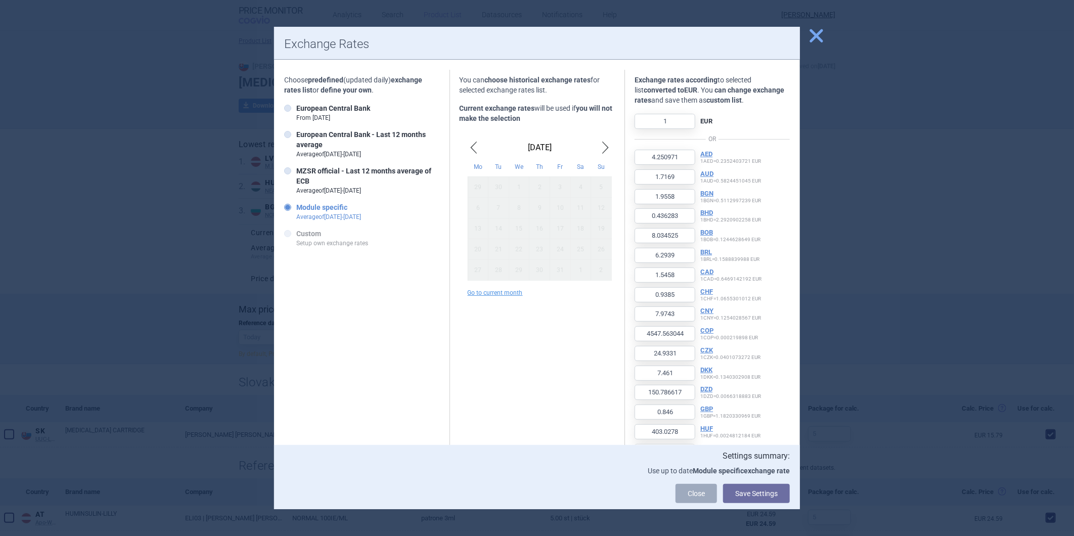
drag, startPoint x: 317, startPoint y: 175, endPoint x: 447, endPoint y: 231, distance: 142.3
click at [319, 175] on strong "MZSR official - Last 12 months average of ECB" at bounding box center [363, 176] width 135 height 18
click at [295, 175] on input "MZSR official - Last 12 months average of ECB Average of [DATE] - [DATE]" at bounding box center [290, 171] width 10 height 10
radio input "true"
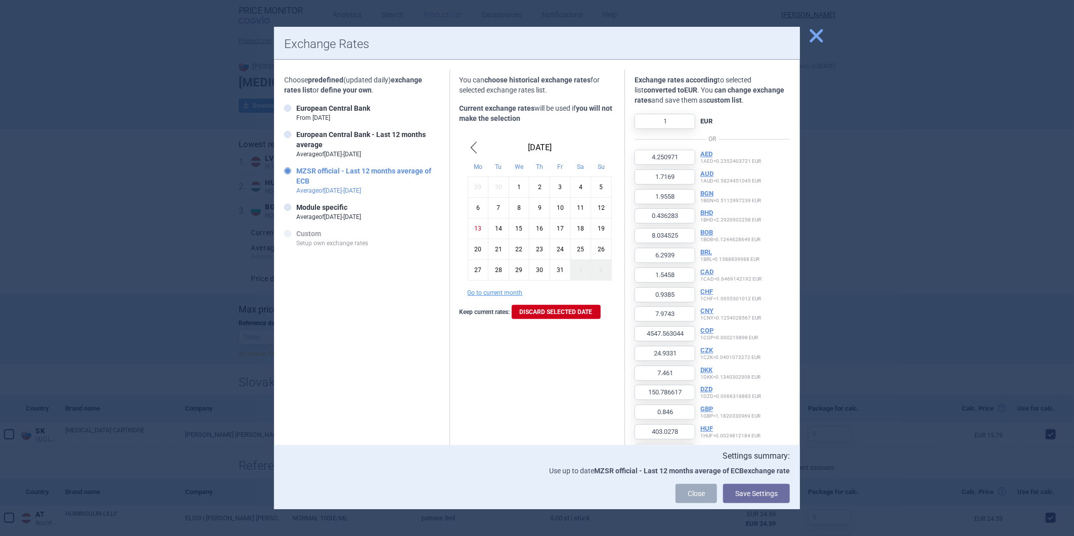
click at [478, 230] on div "13" at bounding box center [478, 228] width 21 height 21
click at [772, 491] on button "Save Settings" at bounding box center [756, 493] width 67 height 19
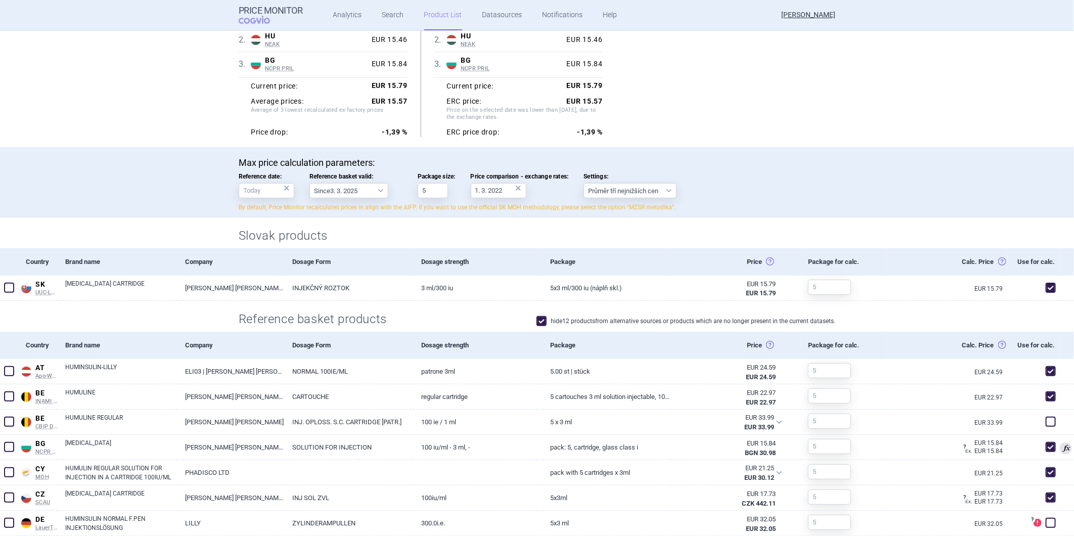
scroll to position [168, 0]
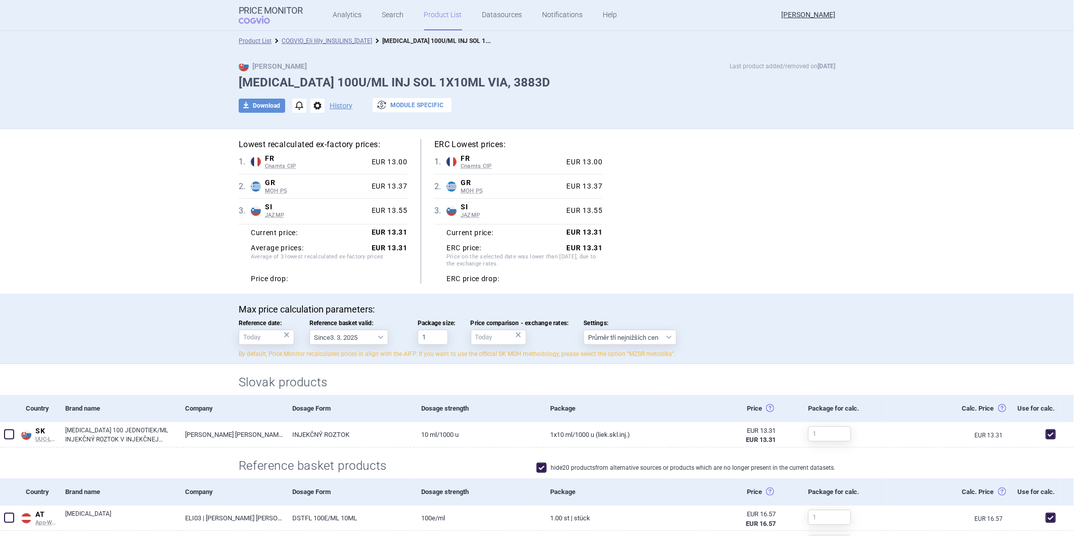
click at [411, 104] on button "exchange Module specific" at bounding box center [412, 105] width 79 height 14
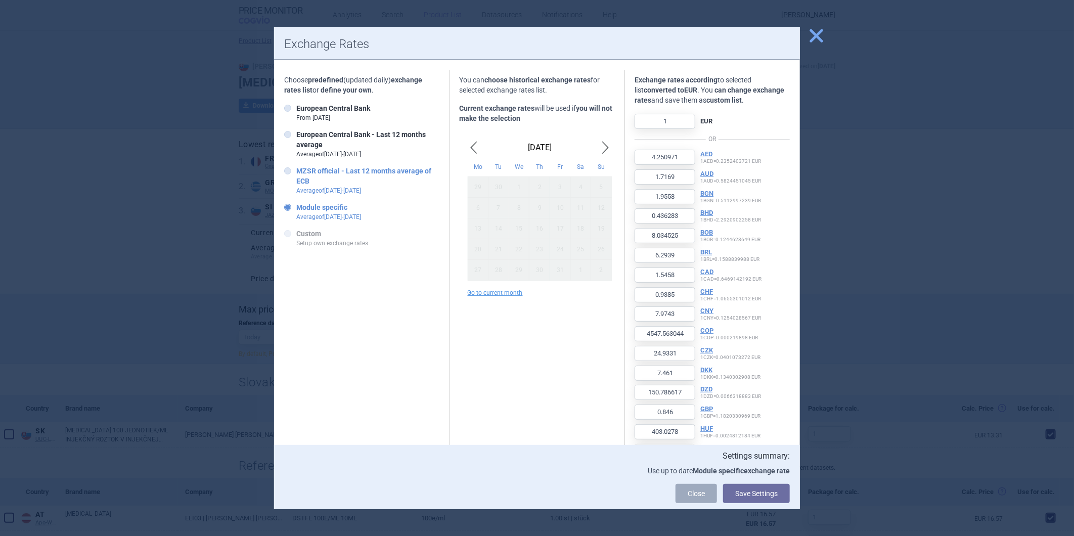
drag, startPoint x: 309, startPoint y: 181, endPoint x: 314, endPoint y: 184, distance: 5.7
click at [309, 181] on strong "MZSR official - Last 12 months average of ECB" at bounding box center [363, 176] width 135 height 18
click at [295, 177] on input "MZSR official - Last 12 months average of ECB Average of Oct 2024 - Sept 2025" at bounding box center [290, 171] width 10 height 10
radio input "true"
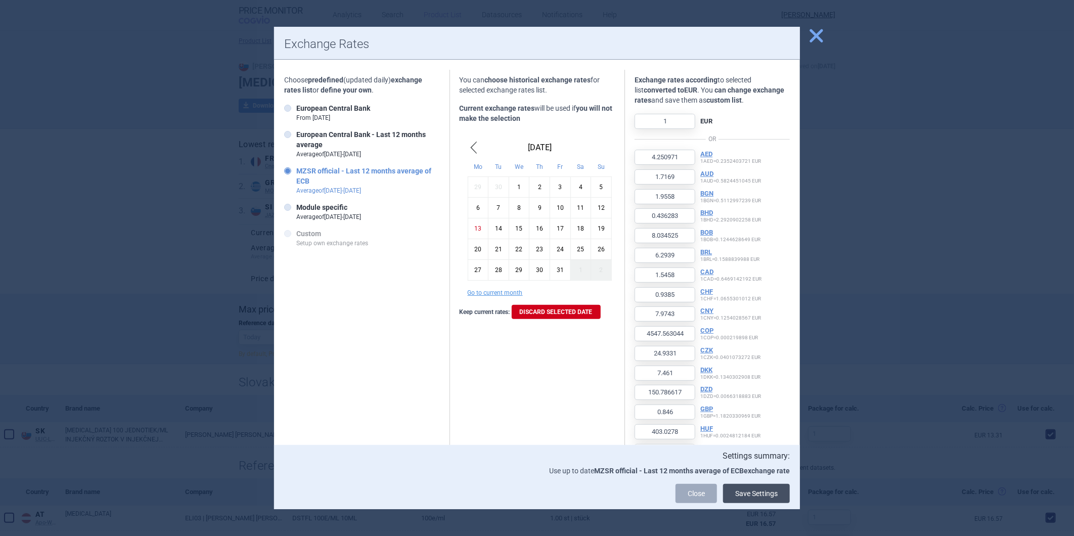
click at [766, 497] on button "Save Settings" at bounding box center [756, 493] width 67 height 19
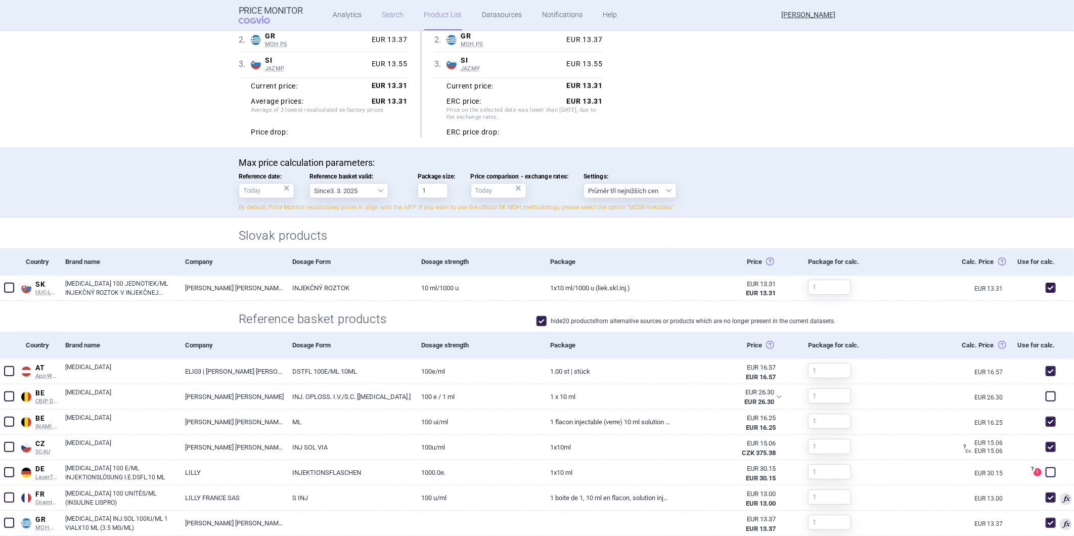
scroll to position [168, 0]
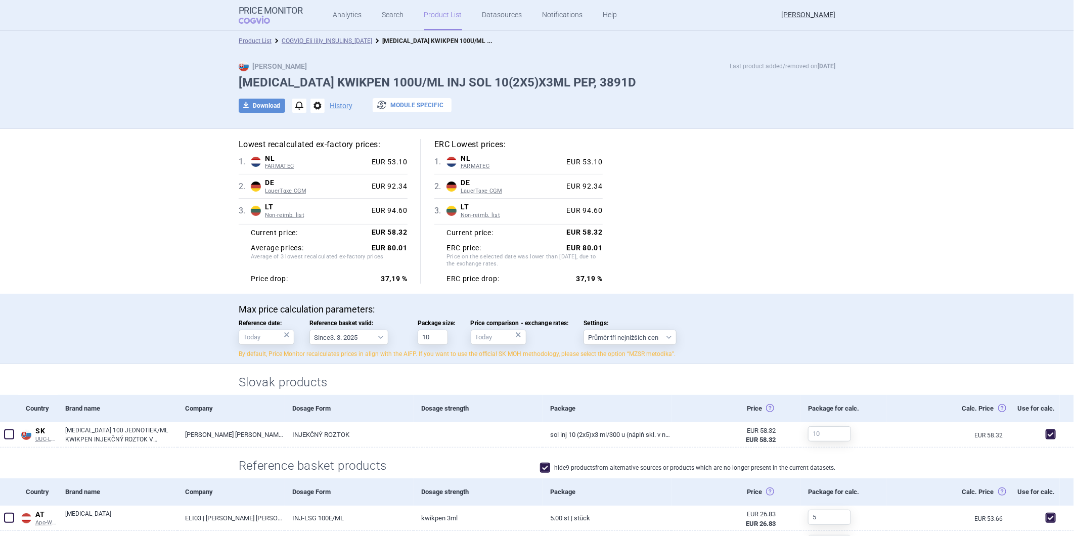
click at [419, 104] on button "exchange Module specific" at bounding box center [412, 105] width 79 height 14
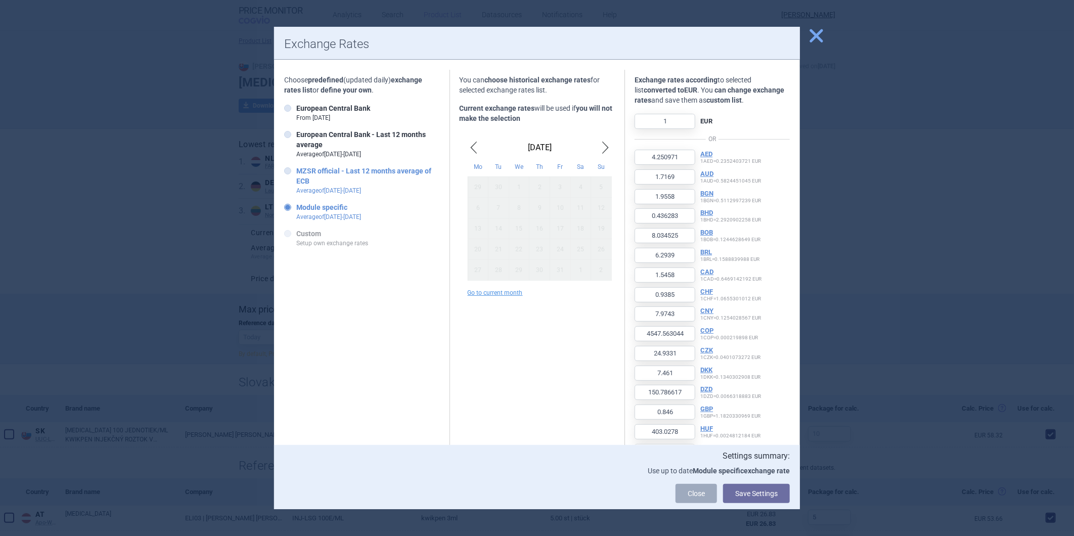
click at [314, 178] on label "MZSR official - Last 12 months average of ECB Average of [DATE] - [DATE]" at bounding box center [361, 180] width 155 height 29
click at [295, 177] on input "MZSR official - Last 12 months average of ECB Average of [DATE] - [DATE]" at bounding box center [290, 171] width 10 height 10
radio input "true"
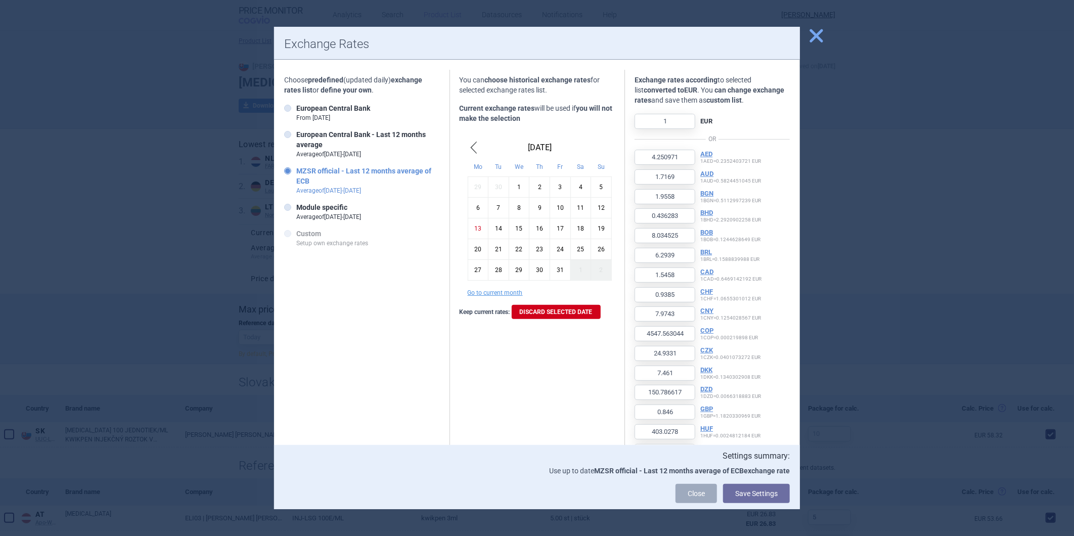
click at [472, 228] on div "13" at bounding box center [478, 228] width 21 height 21
click at [780, 498] on button "Save Settings" at bounding box center [756, 493] width 67 height 19
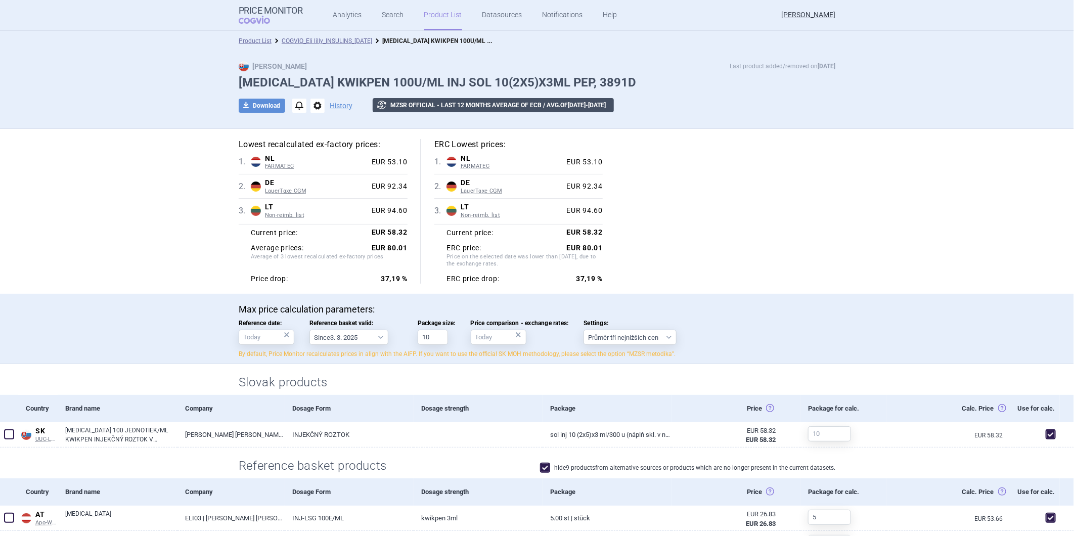
click at [451, 107] on button "exchange MZSR official - Last 12 months average of ECB / avg. of [DATE] - [DATE]" at bounding box center [493, 105] width 241 height 14
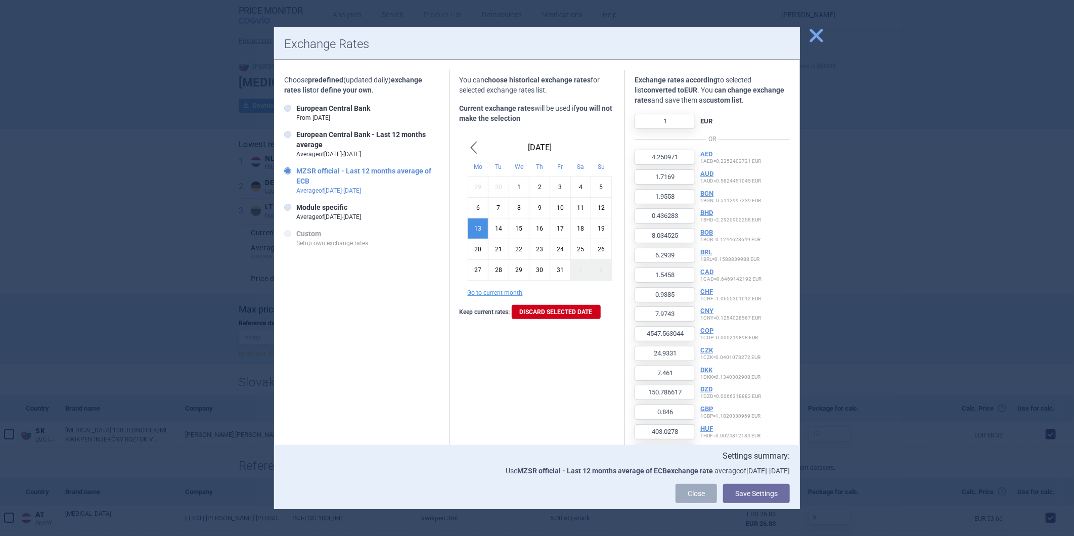
click at [814, 36] on span "close" at bounding box center [817, 36] width 18 height 18
